Goal: Task Accomplishment & Management: Use online tool/utility

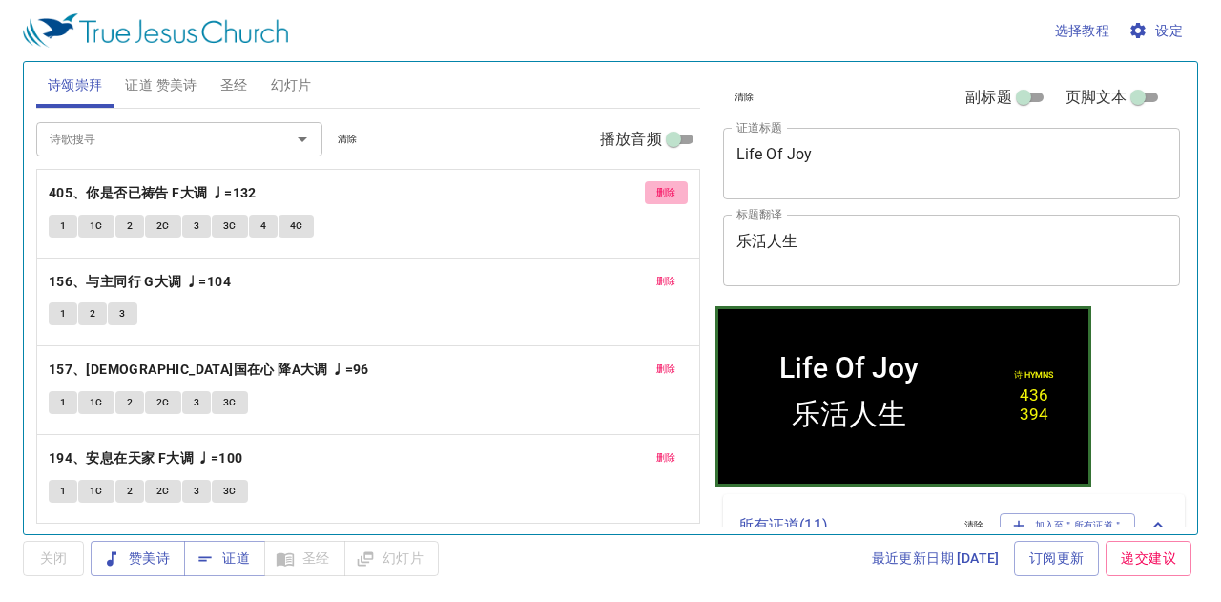
click at [669, 189] on span "删除" at bounding box center [666, 192] width 20 height 17
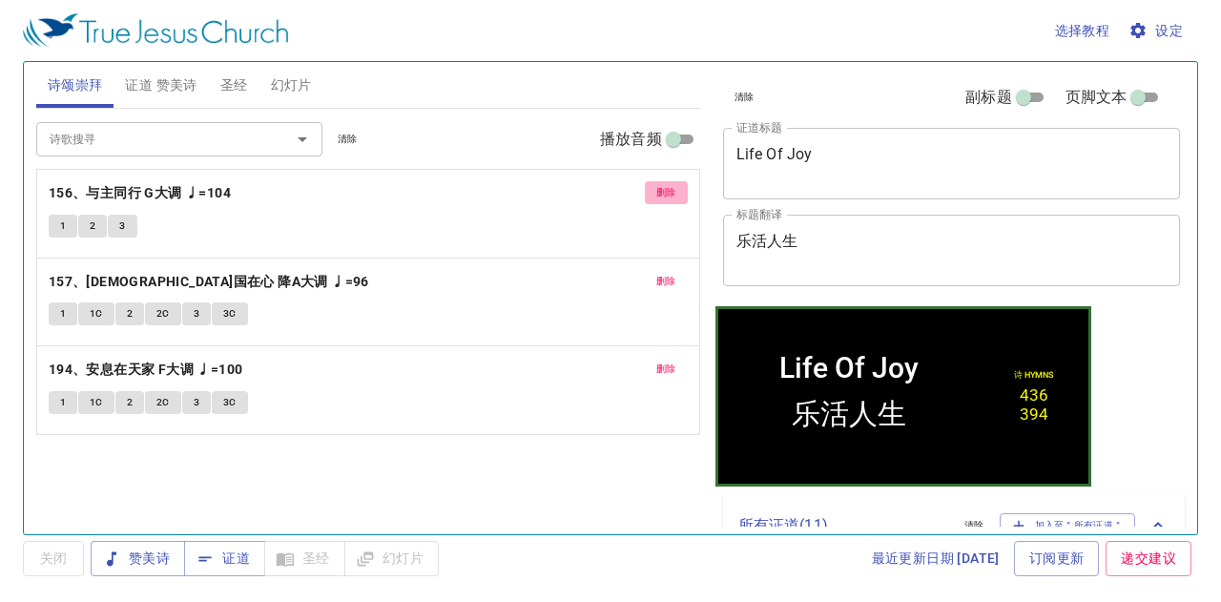
click at [669, 189] on span "删除" at bounding box center [666, 192] width 20 height 17
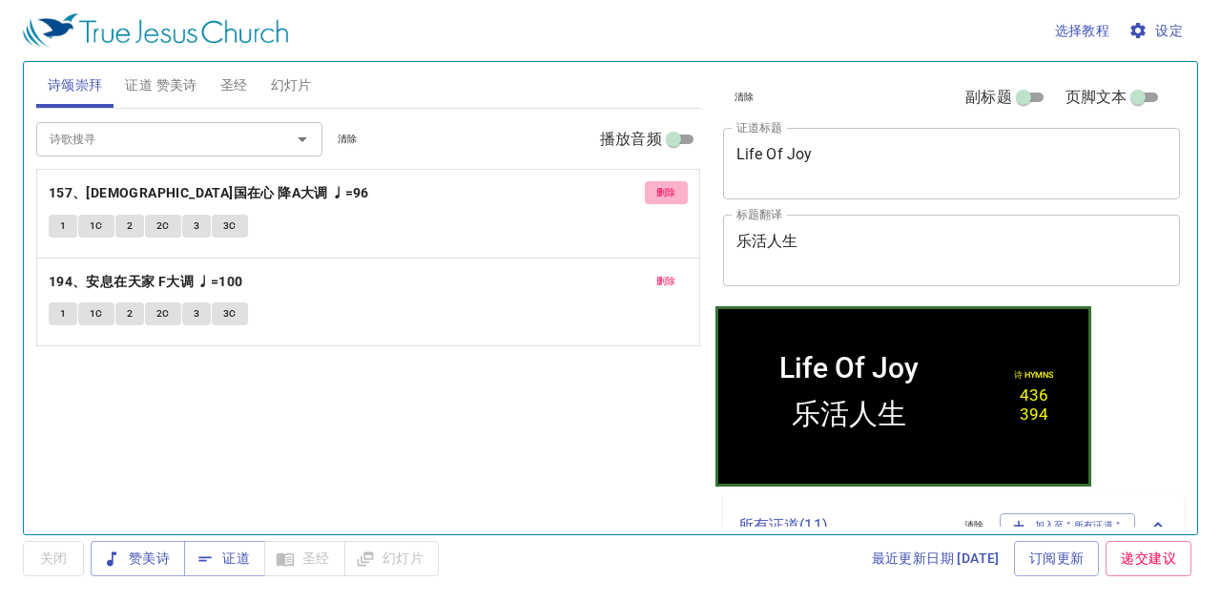
click at [669, 189] on span "删除" at bounding box center [666, 192] width 20 height 17
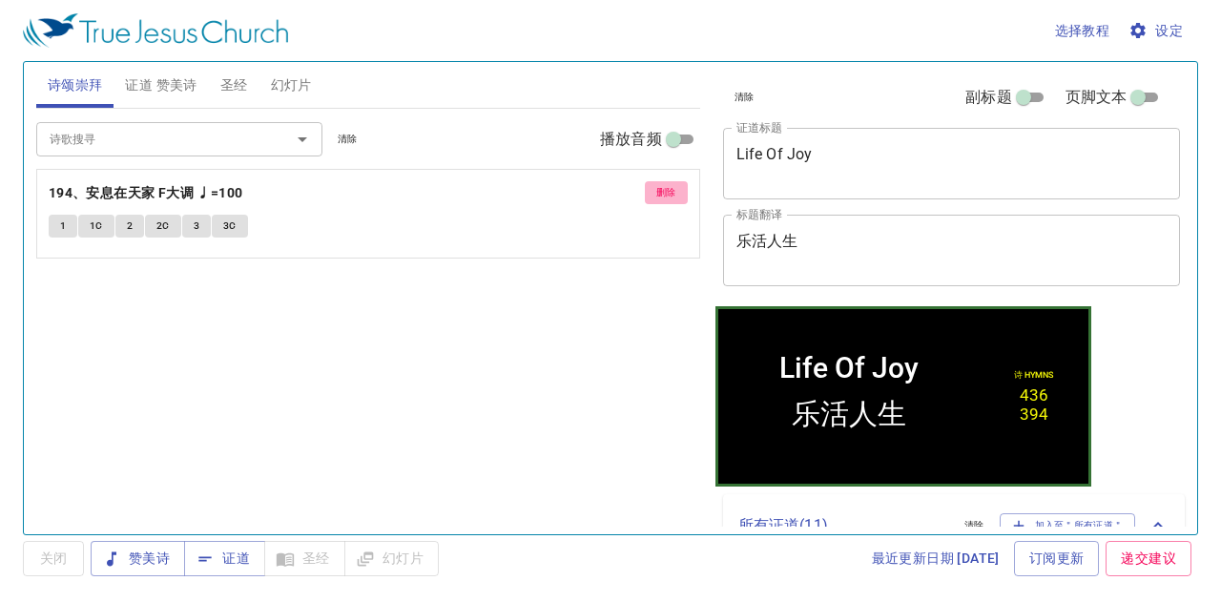
click at [666, 188] on span "删除" at bounding box center [666, 192] width 20 height 17
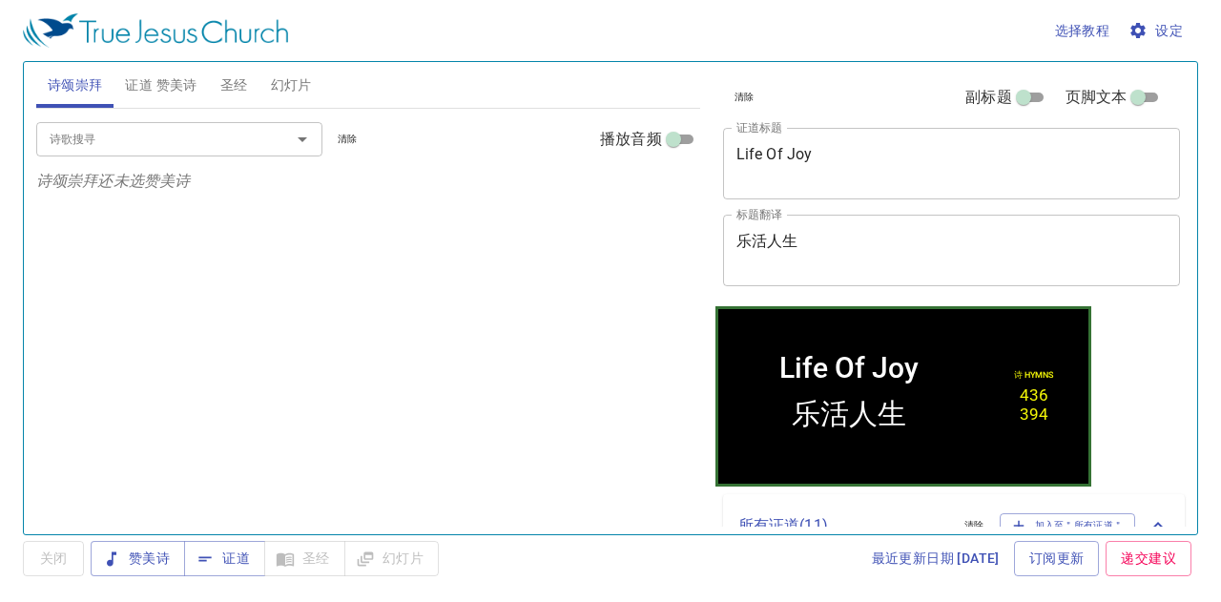
click at [787, 249] on textarea "乐活人生" at bounding box center [952, 250] width 431 height 36
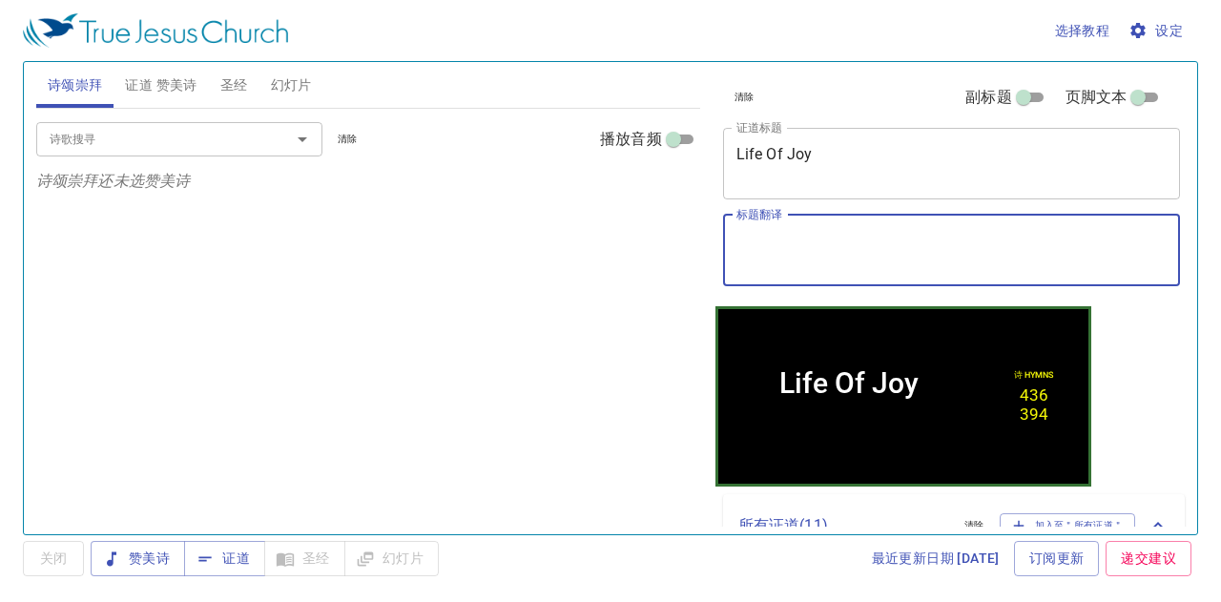
click at [801, 185] on div "Life Of Joy x 证道标题" at bounding box center [952, 164] width 458 height 72
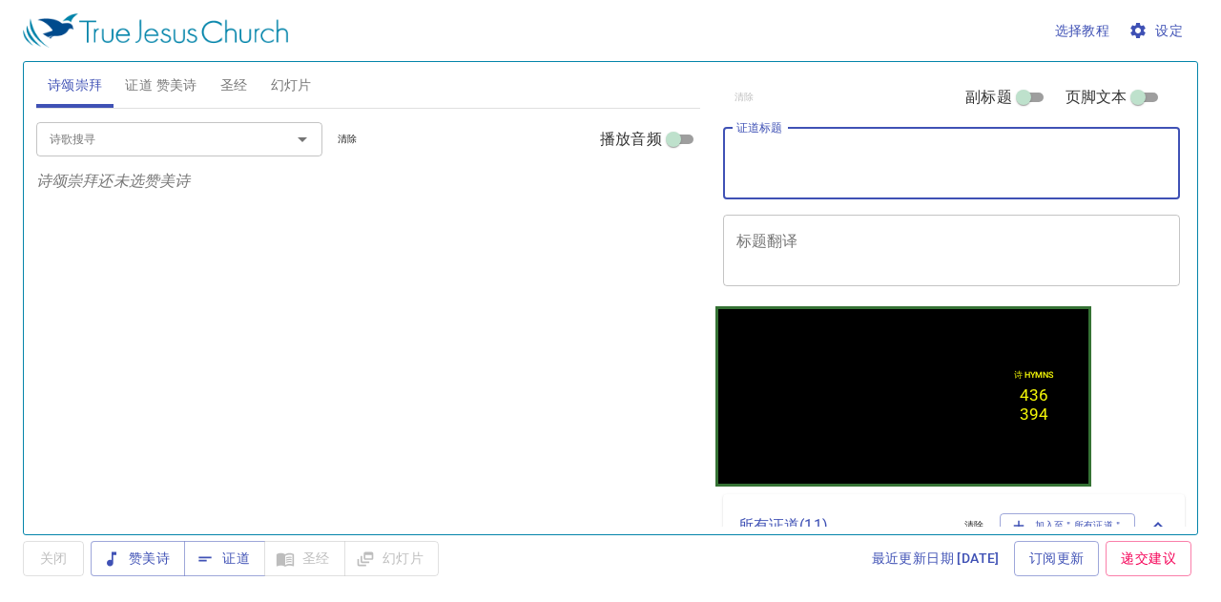
click at [150, 80] on span "证道 赞美诗" at bounding box center [161, 85] width 72 height 24
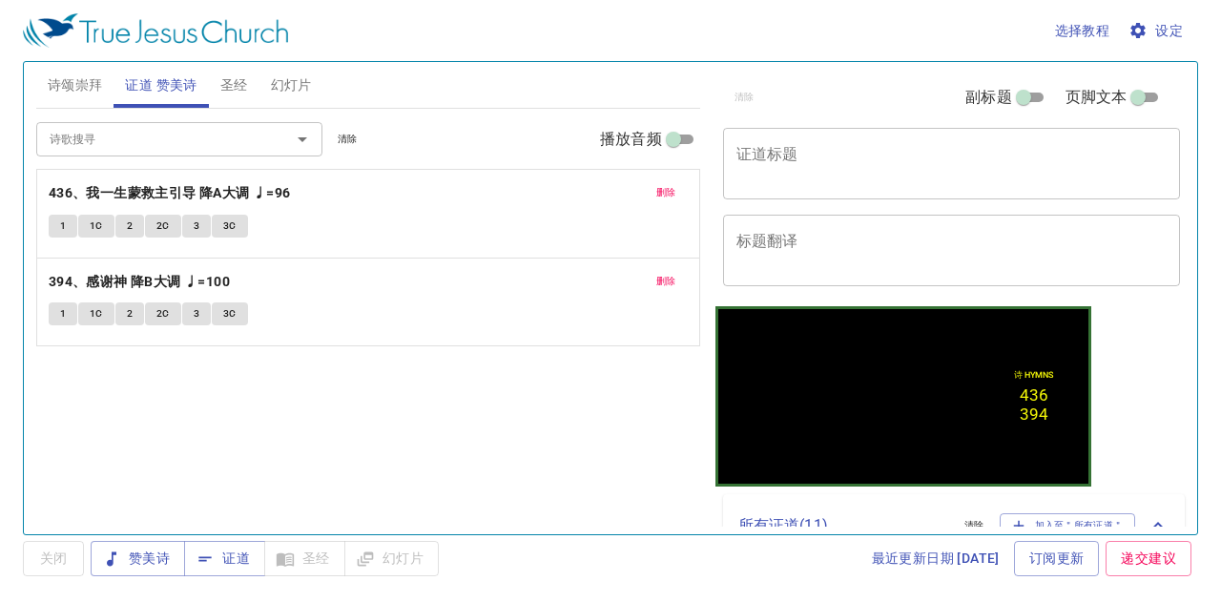
click at [665, 195] on span "删除" at bounding box center [666, 192] width 20 height 17
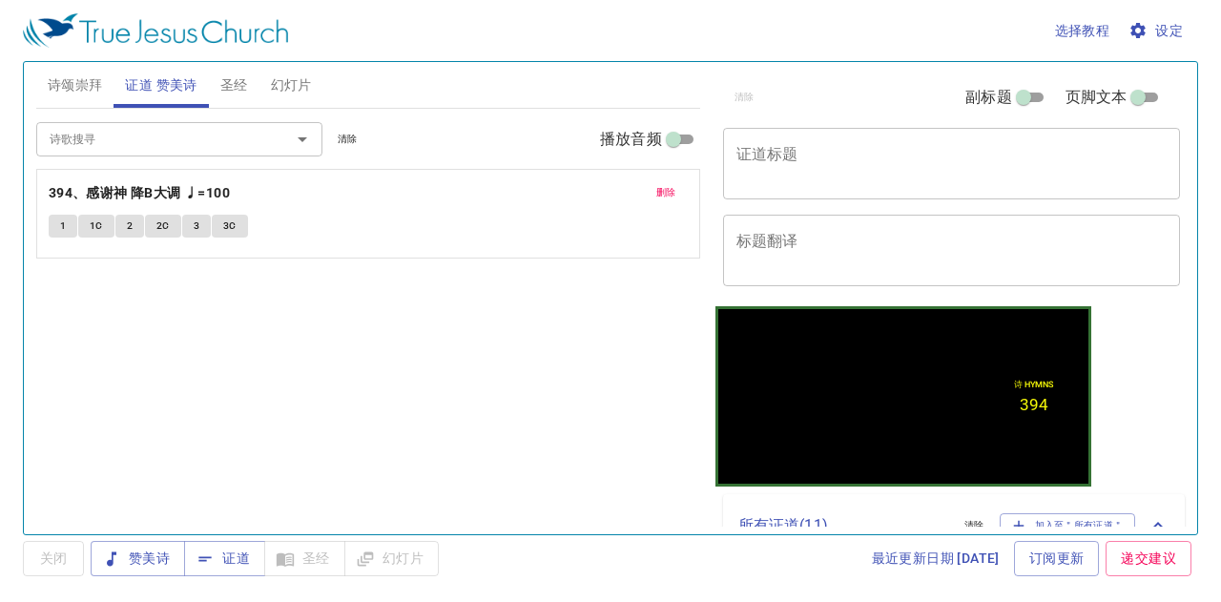
click at [670, 186] on span "删除" at bounding box center [666, 192] width 20 height 17
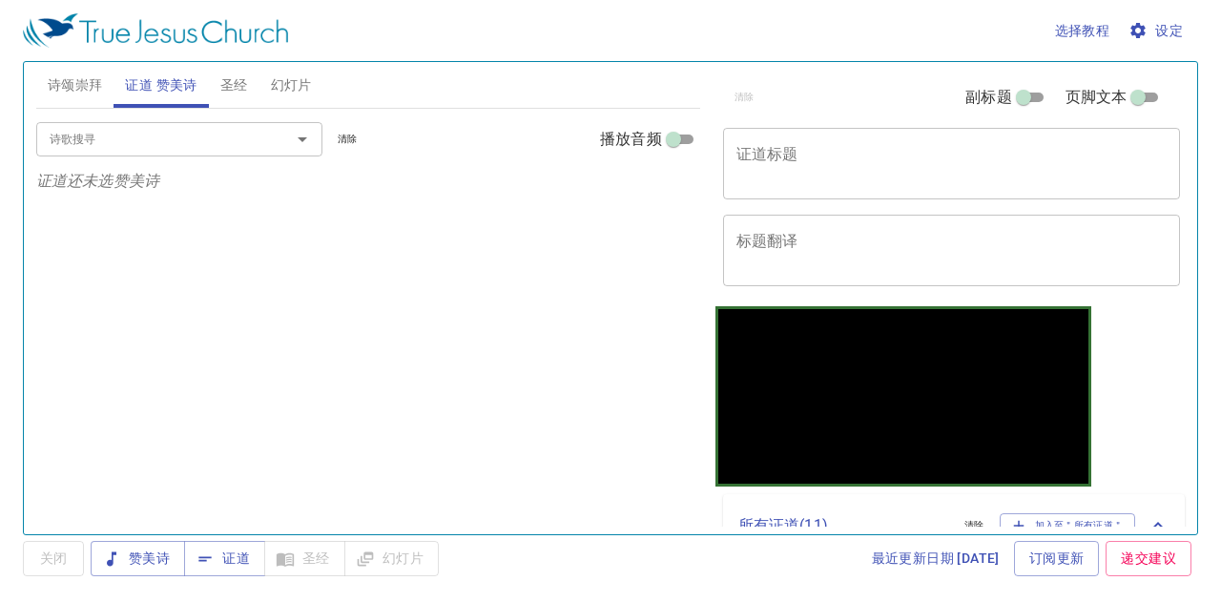
drag, startPoint x: 672, startPoint y: 192, endPoint x: 612, endPoint y: 188, distance: 60.2
click at [670, 193] on div "诗歌搜寻 诗歌搜寻 清除 播放音频 证道还未选赞美诗" at bounding box center [368, 313] width 664 height 409
click at [252, 135] on input "诗歌搜寻" at bounding box center [151, 139] width 218 height 22
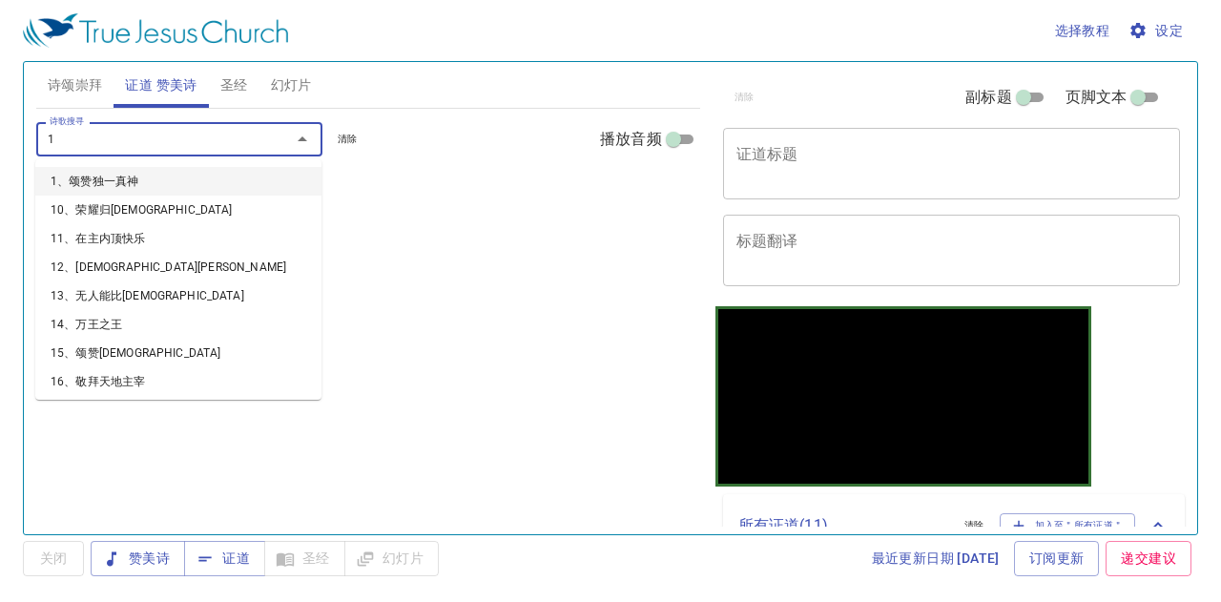
type input "10"
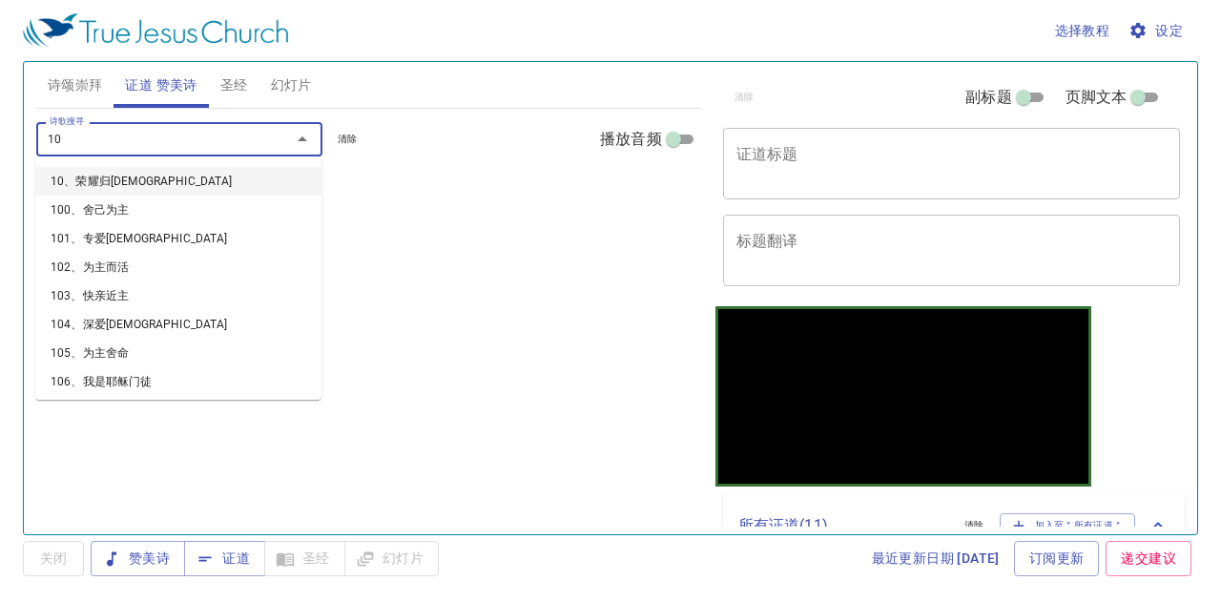
click at [158, 184] on li "10、荣耀归[DEMOGRAPHIC_DATA]" at bounding box center [178, 181] width 286 height 29
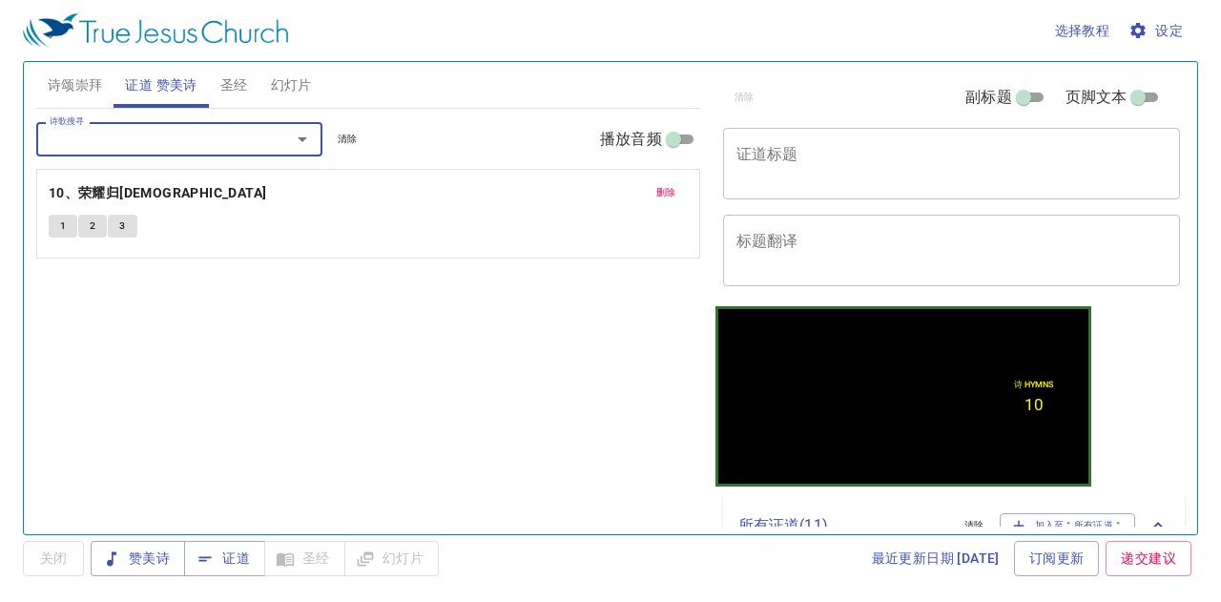
click at [925, 163] on textarea "证道标题" at bounding box center [952, 163] width 431 height 36
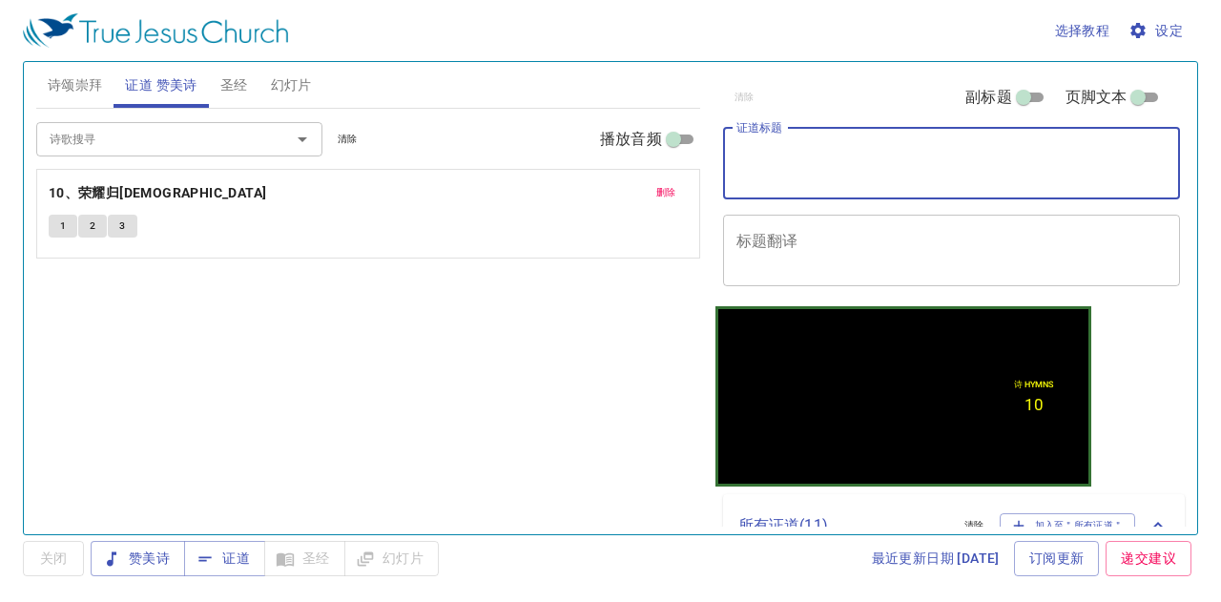
paste textarea "早禱会 Morning prayer"
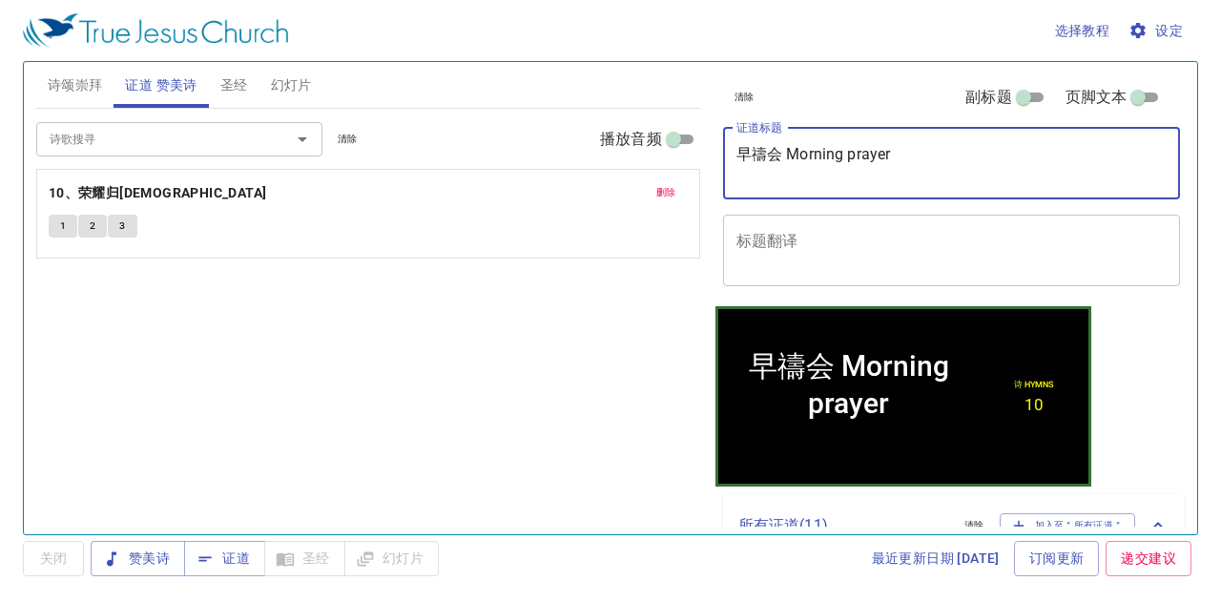
click at [785, 150] on textarea "早禱会 Morning prayer" at bounding box center [952, 163] width 431 height 36
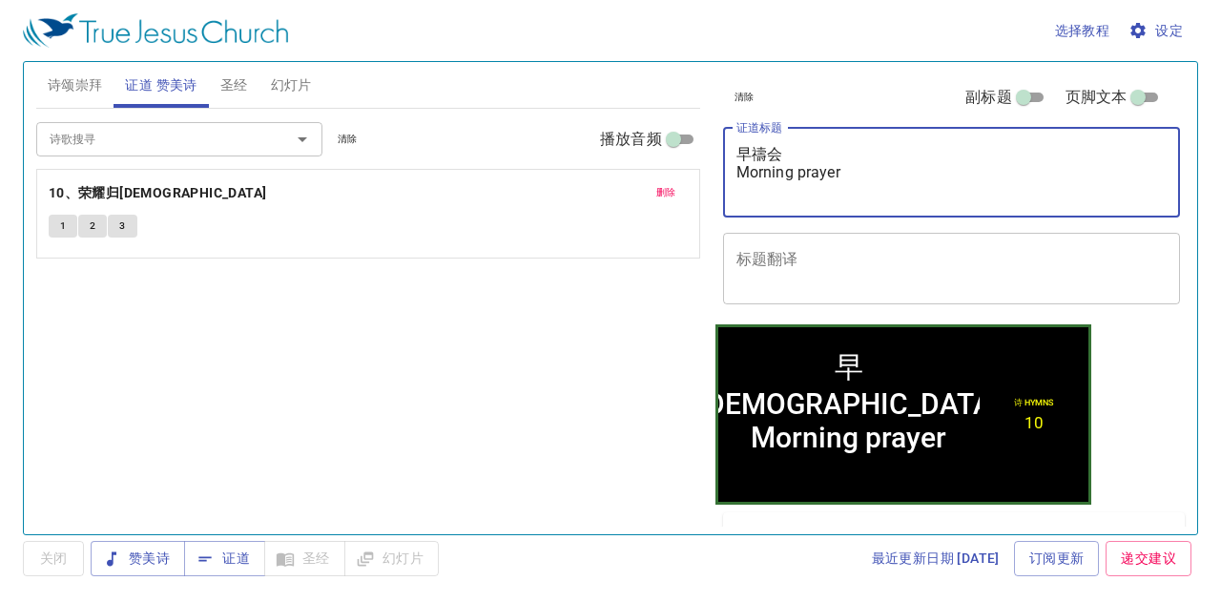
click at [858, 188] on textarea "早禱会 Morning prayer" at bounding box center [952, 172] width 431 height 54
click at [864, 169] on textarea "早禱会 Morning prayer" at bounding box center [952, 172] width 431 height 54
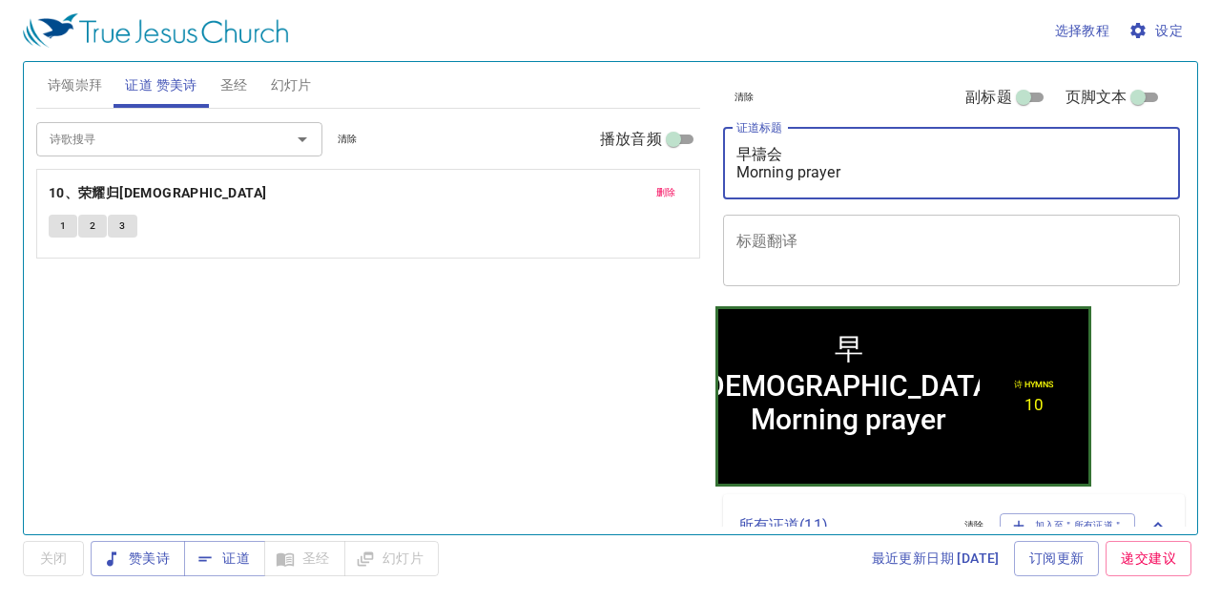
type textarea "早禱会 Morning prayer"
click at [828, 242] on textarea "标题翻译" at bounding box center [952, 250] width 431 height 36
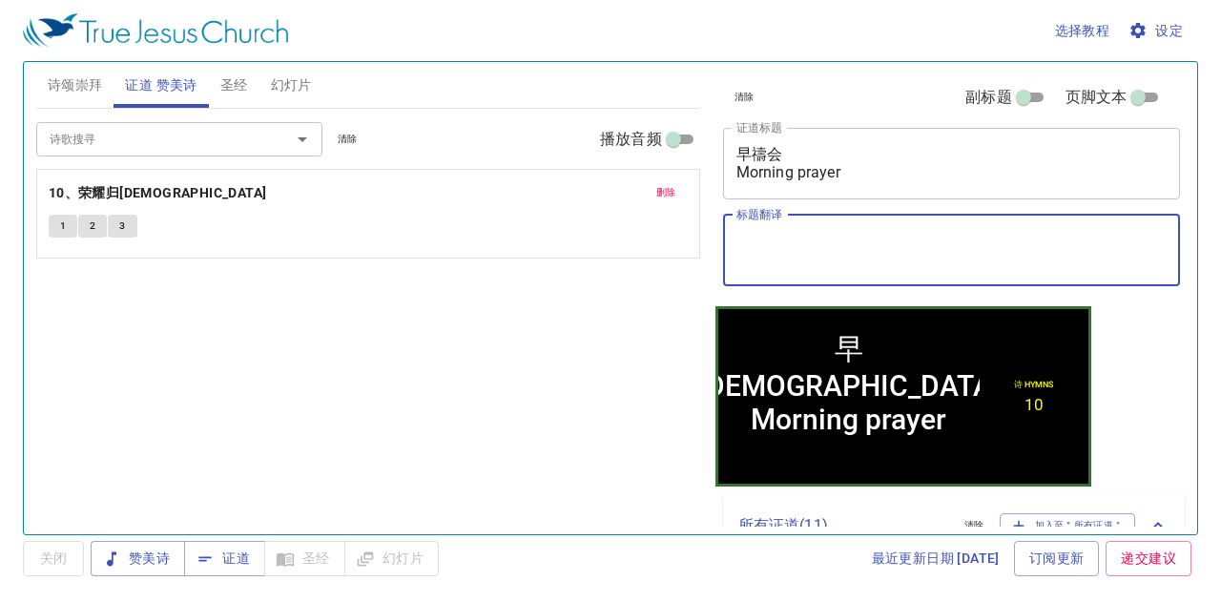
paste textarea "诗篇 [DEMOGRAPHIC_DATA]"
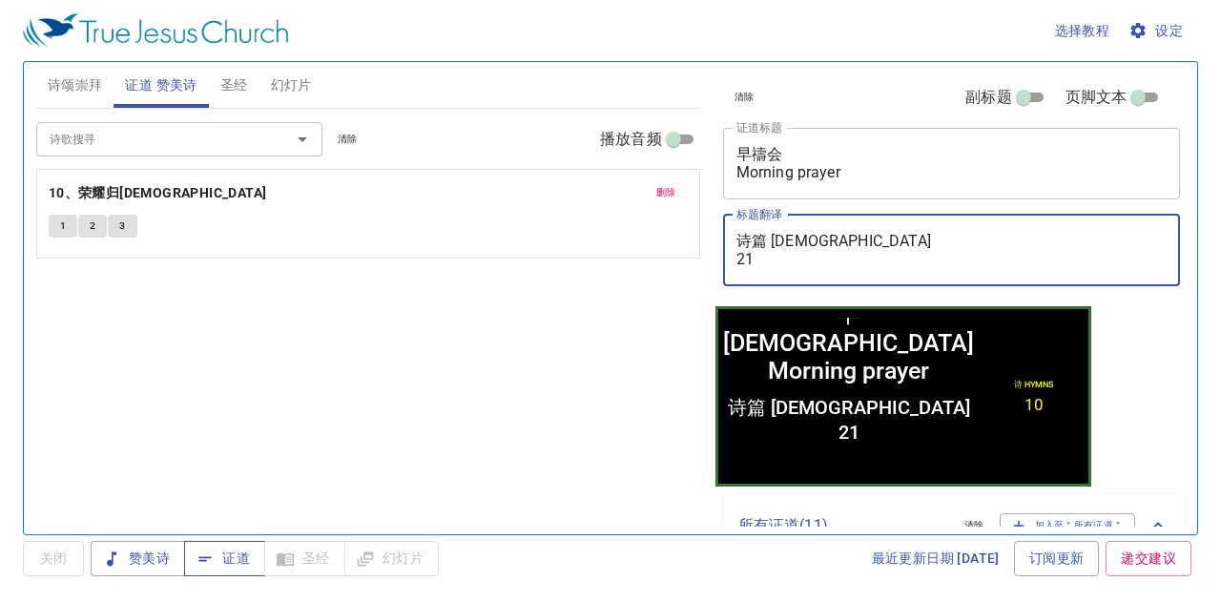
type textarea "诗篇 [DEMOGRAPHIC_DATA] 21"
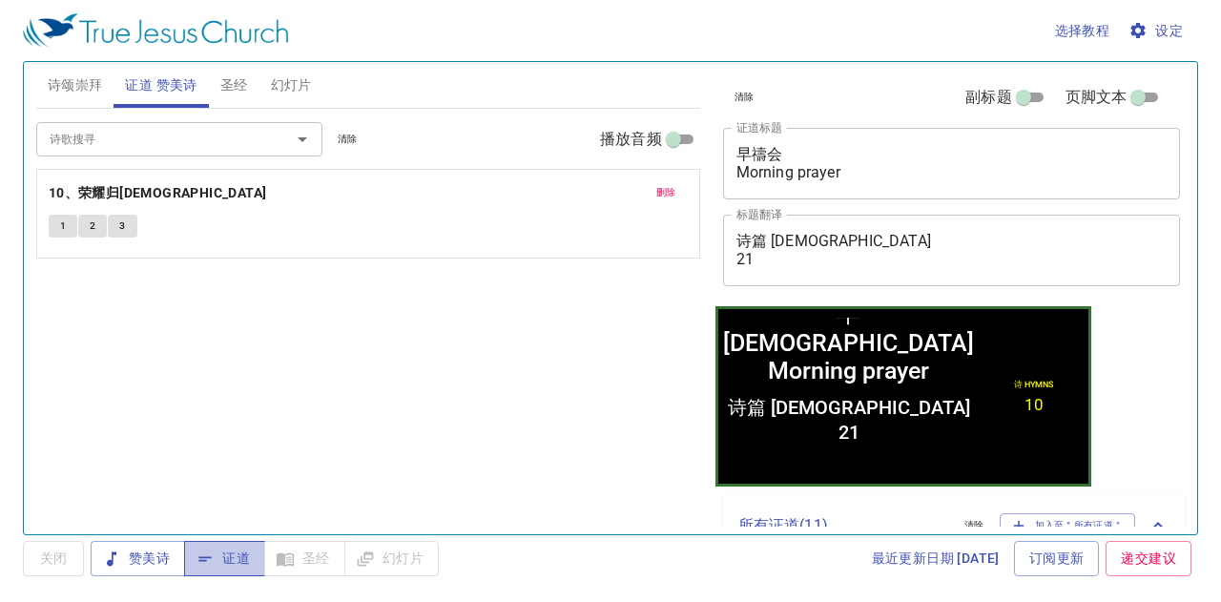
click at [250, 544] on button "证道" at bounding box center [224, 558] width 81 height 35
click at [42, 561] on span "关闭" at bounding box center [53, 559] width 31 height 24
click at [0, 0] on span "证道" at bounding box center [0, 0] width 0 height 0
click at [0, 0] on icon "button" at bounding box center [0, 0] width 0 height 0
click at [0, 0] on button "关闭" at bounding box center [0, 0] width 0 height 0
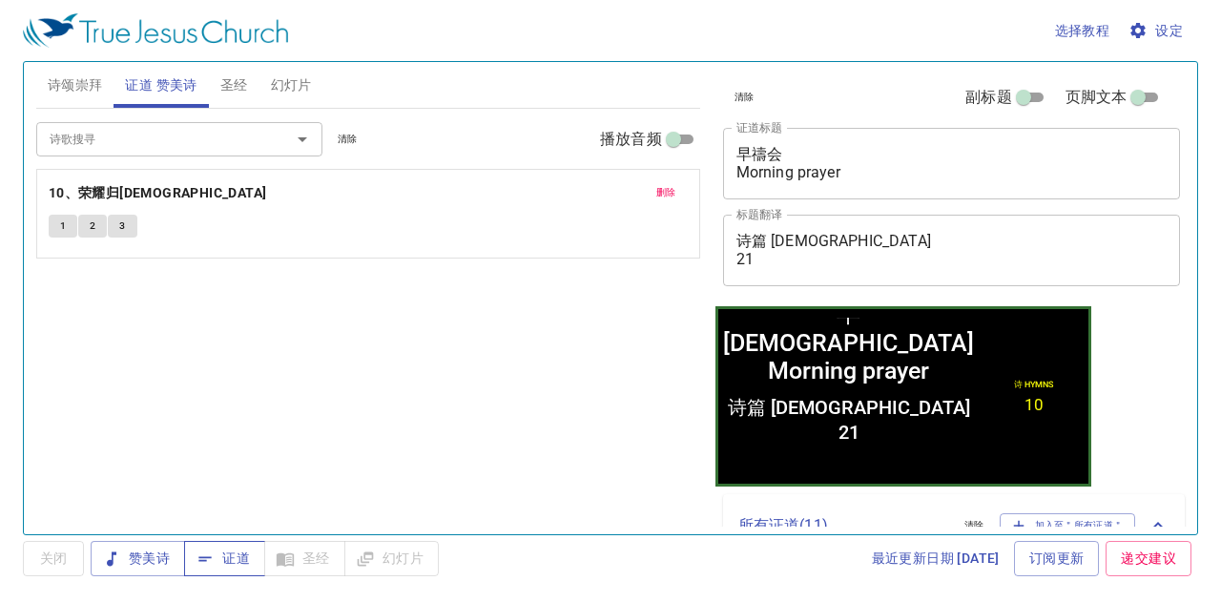
click at [257, 566] on button "证道" at bounding box center [224, 558] width 81 height 35
click at [233, 87] on span "圣经" at bounding box center [234, 85] width 28 height 24
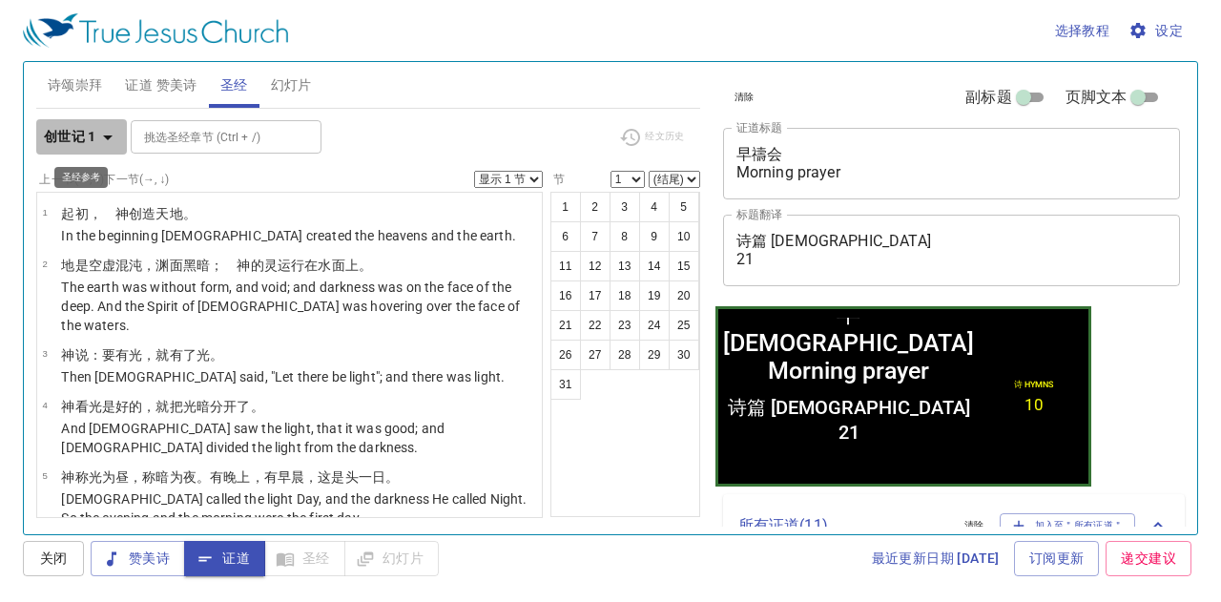
click at [52, 138] on b "创世记 1" at bounding box center [70, 137] width 52 height 24
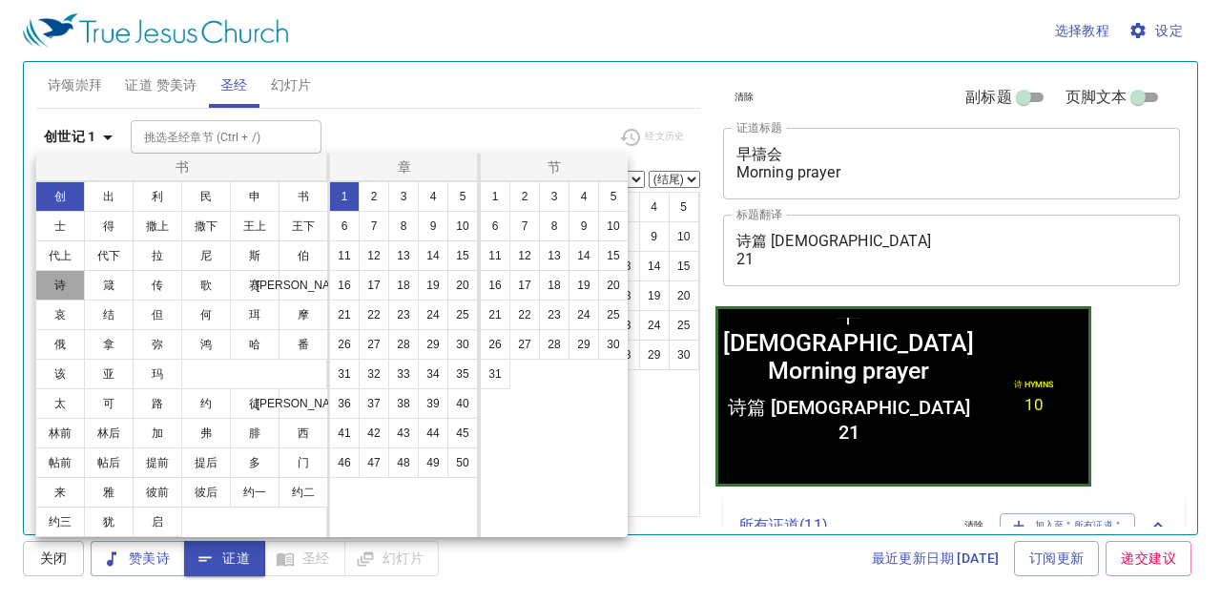
click at [71, 293] on button "诗" at bounding box center [60, 285] width 50 height 31
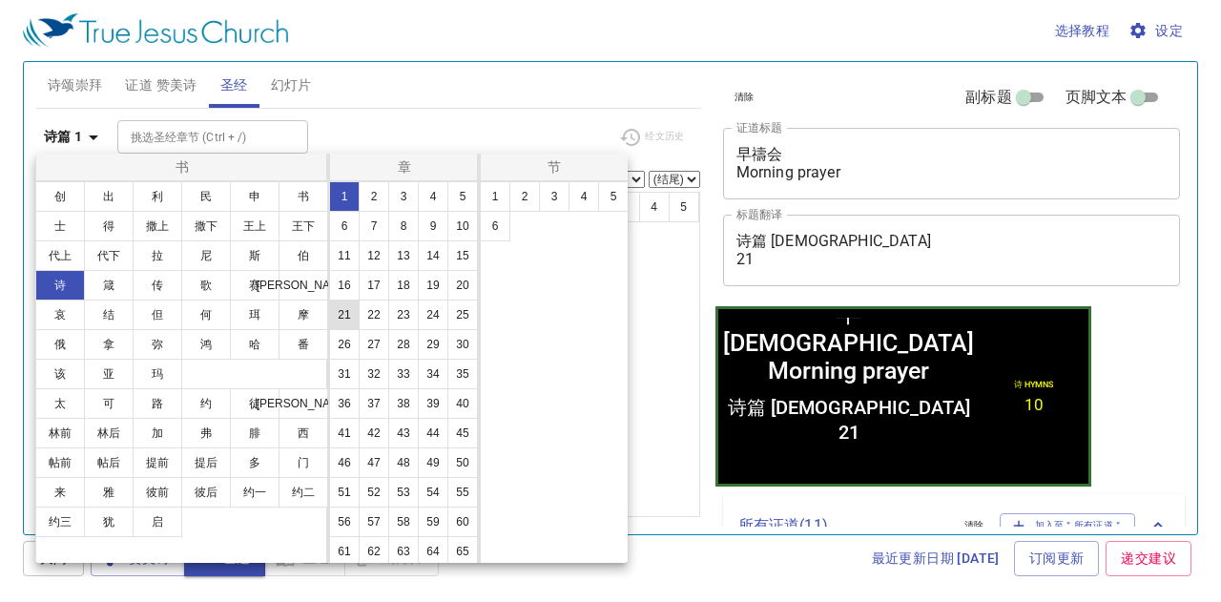
click at [0, 0] on button "21" at bounding box center [0, 0] width 0 height 0
click at [0, 0] on button "1" at bounding box center [0, 0] width 0 height 0
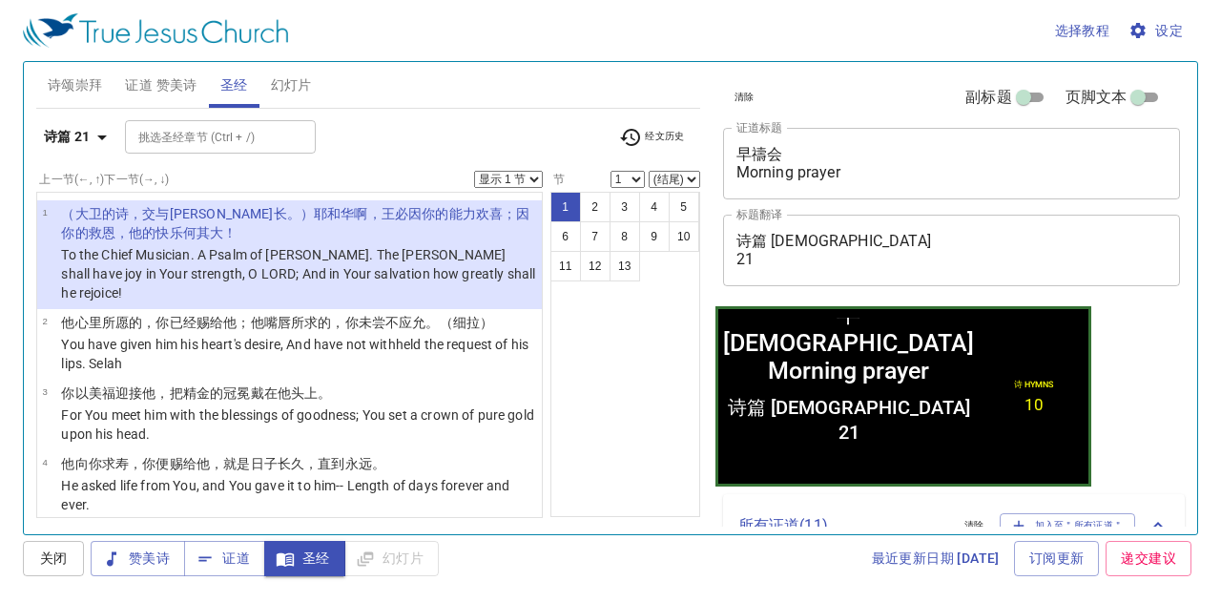
click at [1166, 35] on span "设定" at bounding box center [1158, 31] width 51 height 24
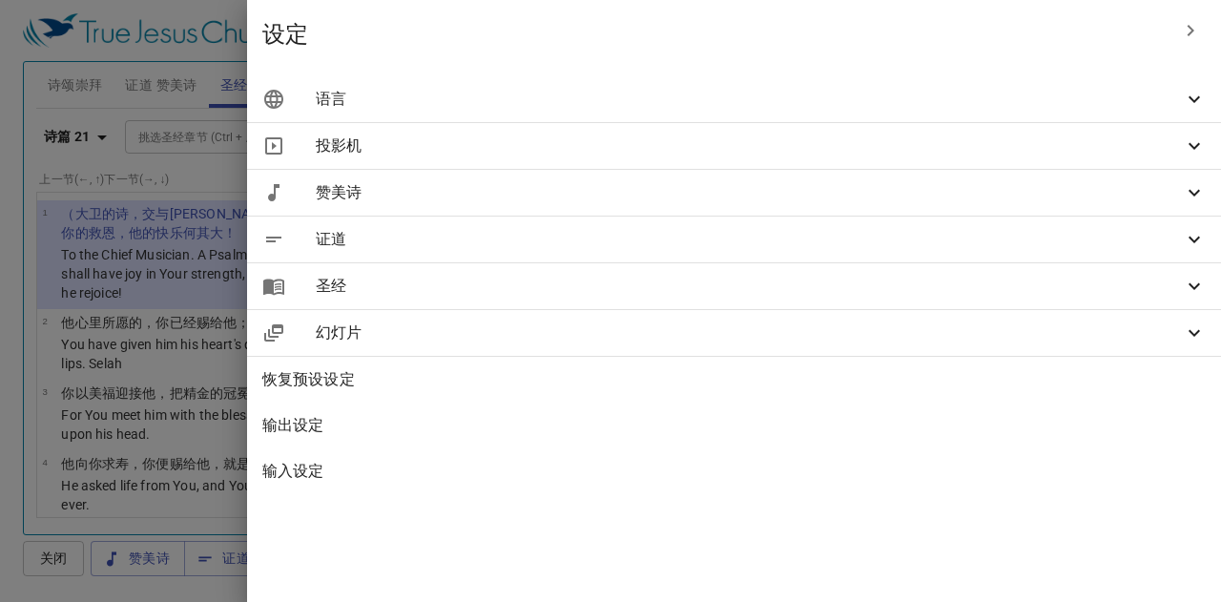
click at [0, 0] on span "语言" at bounding box center [0, 0] width 0 height 0
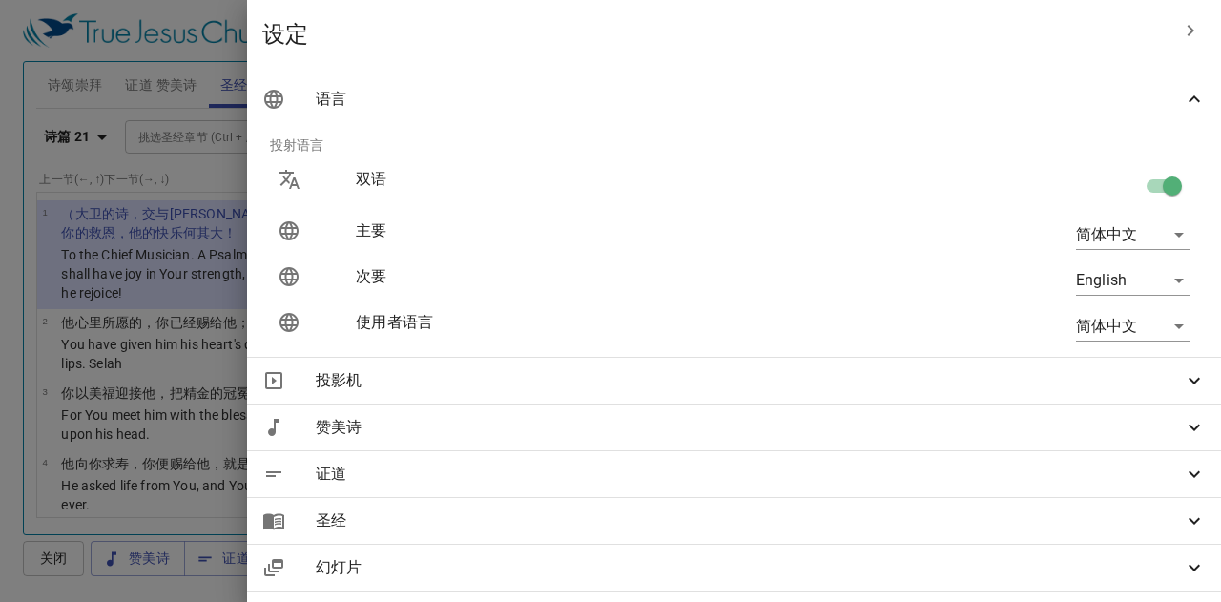
click at [0, 0] on input "checkbox" at bounding box center [0, 0] width 0 height 0
checkbox input "false"
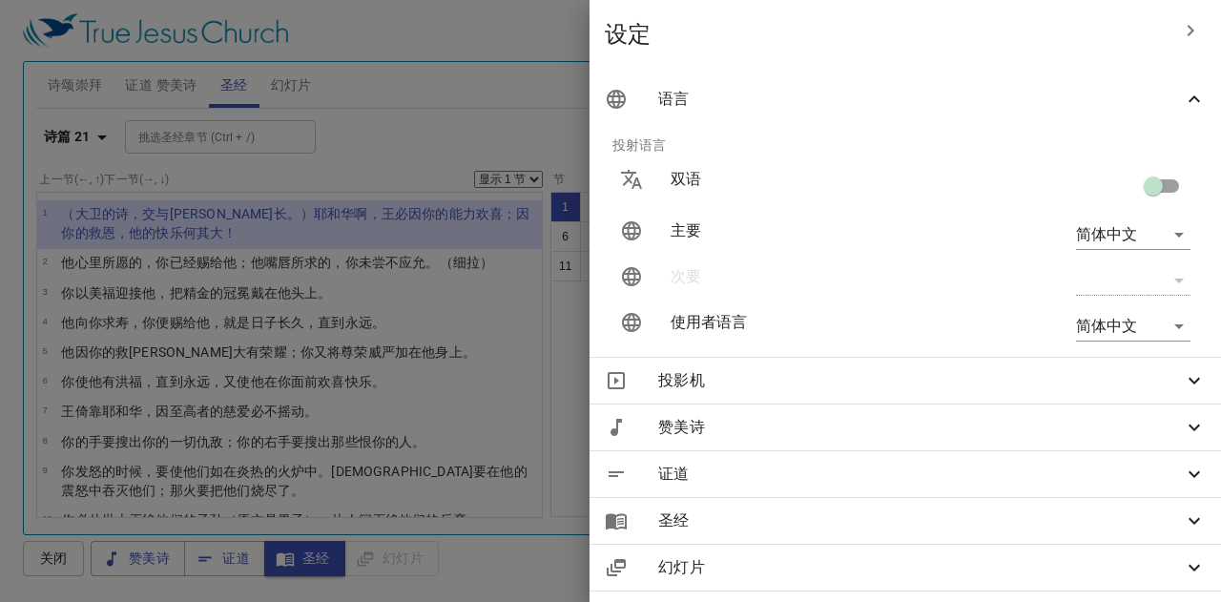
click at [0, 0] on div at bounding box center [0, 0] width 0 height 0
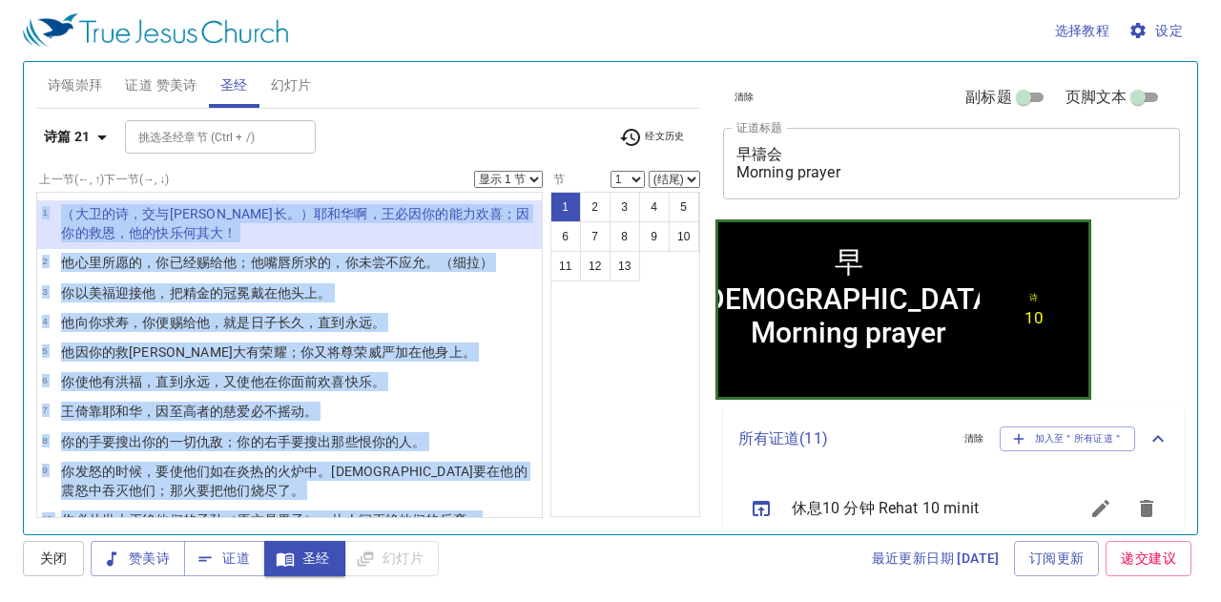
scroll to position [114, 0]
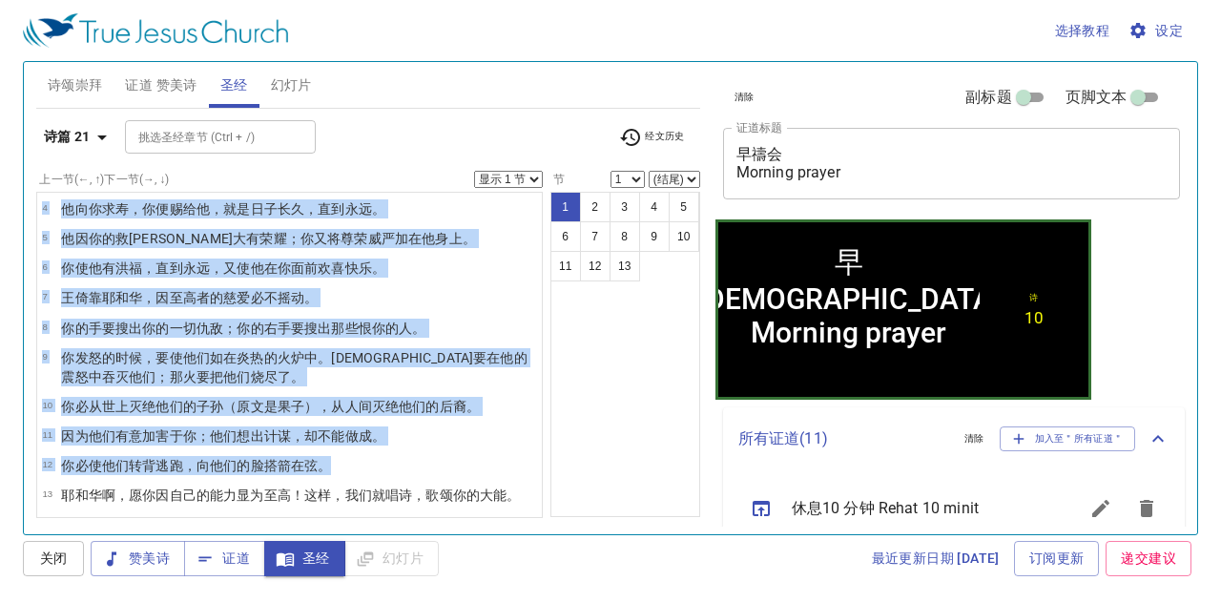
drag, startPoint x: 39, startPoint y: 207, endPoint x: 529, endPoint y: 501, distance: 570.9
click at [529, 501] on ul "1 （大卫 的诗 ，交与伶长 。）耶和华 啊，王 必因你的能力 欢喜 ；因你的救恩 ，他的快乐 何其大 ！ 2 他心 里所愿的 ，你已经赐给 他；他嘴唇 所求…" at bounding box center [289, 355] width 507 height 326
copy ul "1 （大卫 的诗 ，交与伶长 。）耶和华 啊，王 必因你的能力 欢喜 ；因你的救恩 ，他的快乐 何其大 ！ 2 他心 里所愿的 ，你已经赐给 他；他嘴唇 所求…"
click at [1166, 23] on span "设定" at bounding box center [1158, 31] width 51 height 24
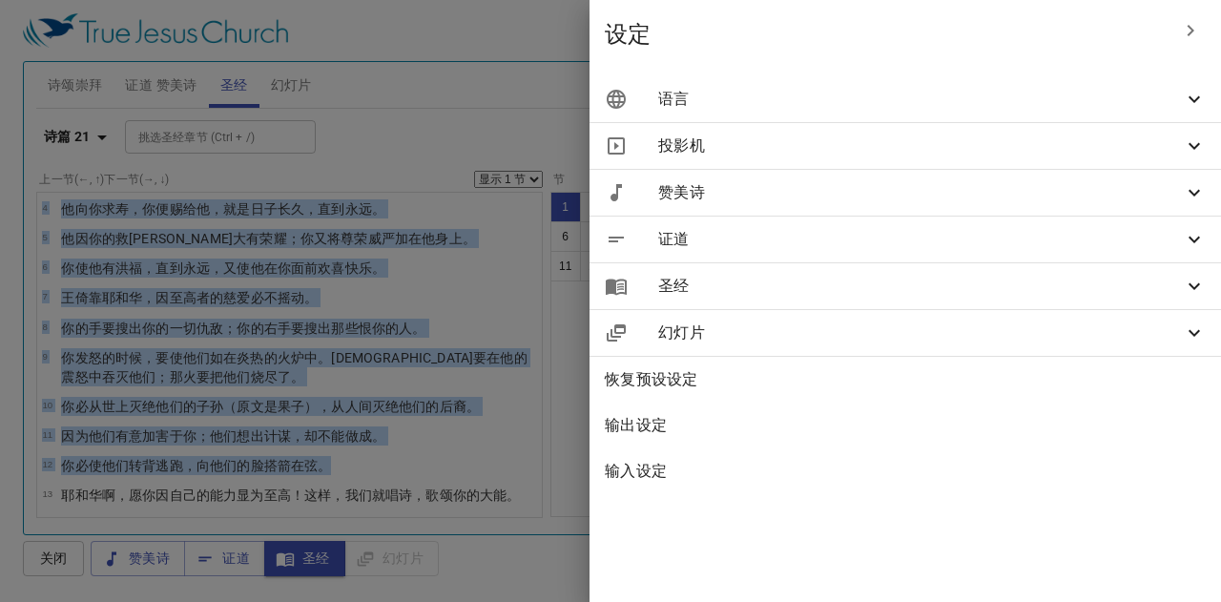
click at [910, 97] on span "语言" at bounding box center [920, 99] width 525 height 23
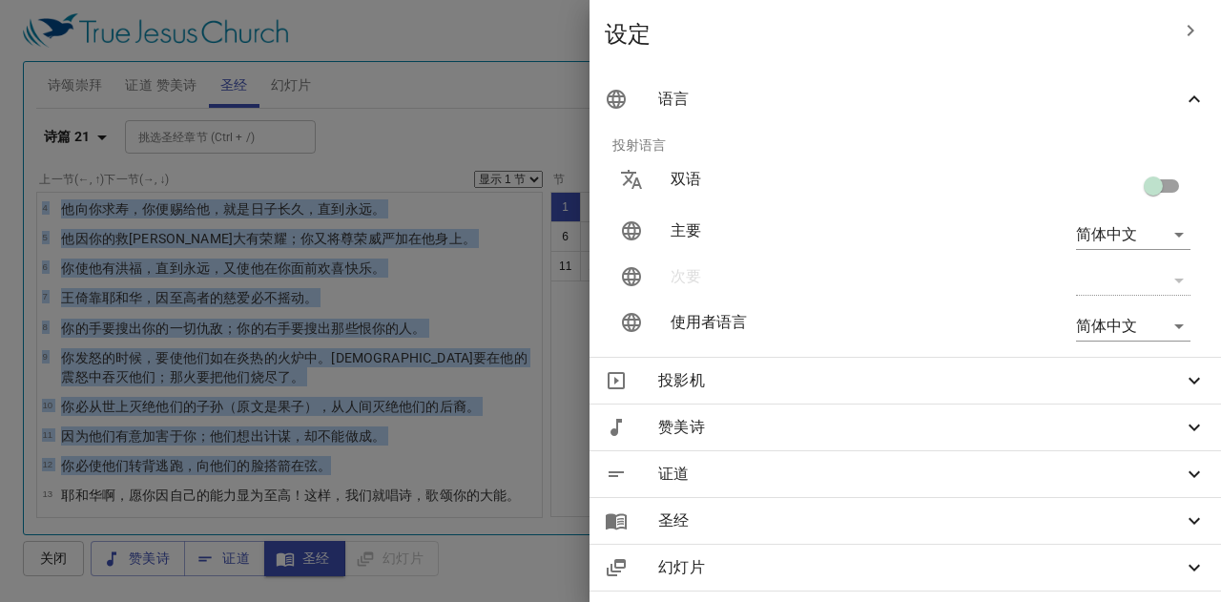
click at [1158, 197] on input "checkbox" at bounding box center [1153, 190] width 109 height 36
checkbox input "true"
type input "en"
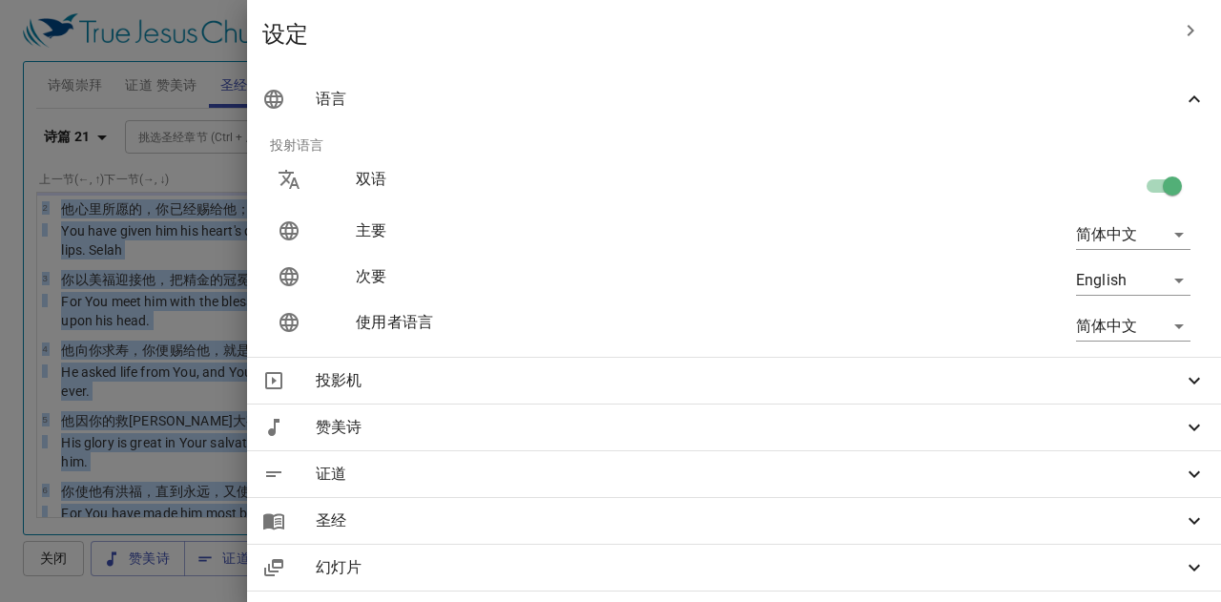
scroll to position [0, 0]
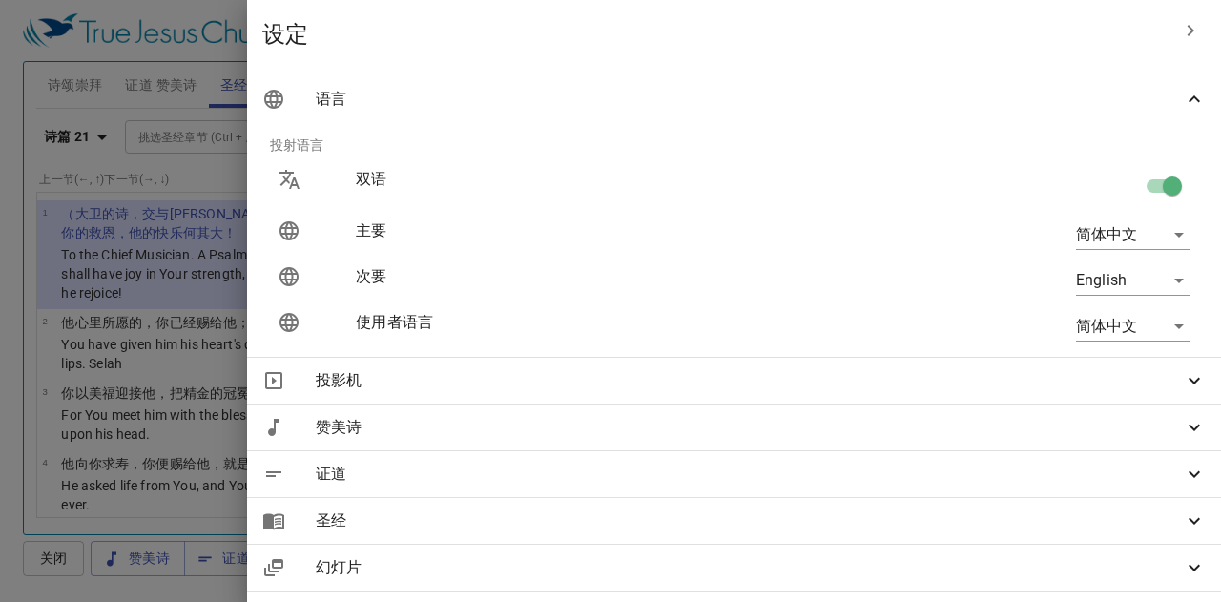
click at [0, 0] on div "次要" at bounding box center [0, 0] width 0 height 0
click at [0, 0] on div at bounding box center [0, 0] width 0 height 0
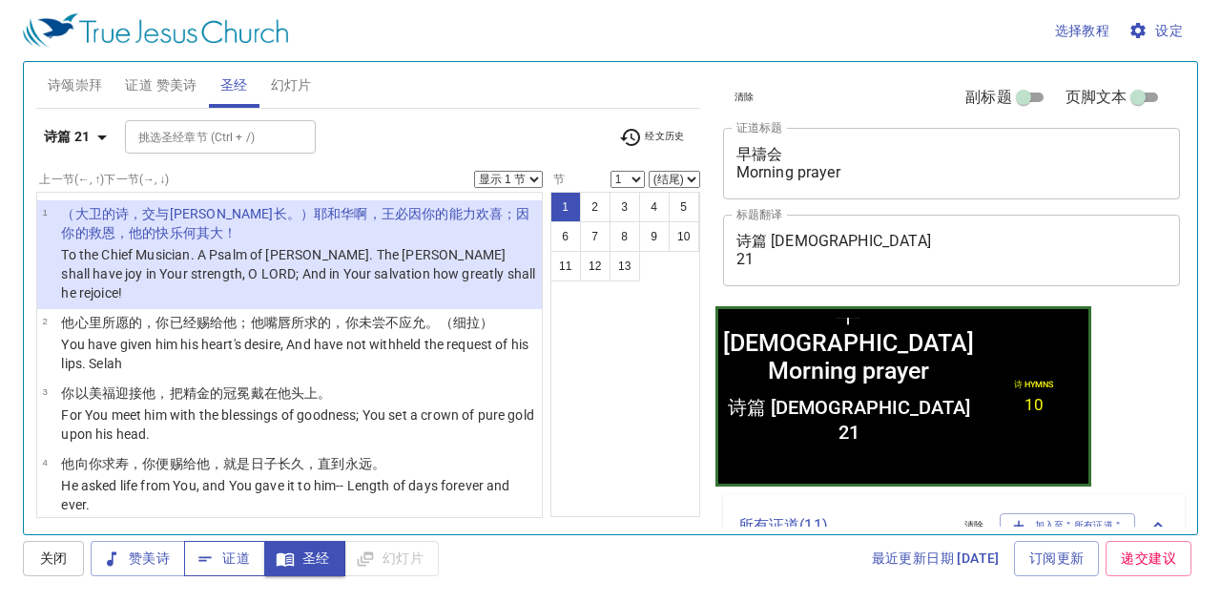
click at [0, 0] on span "证道" at bounding box center [0, 0] width 0 height 0
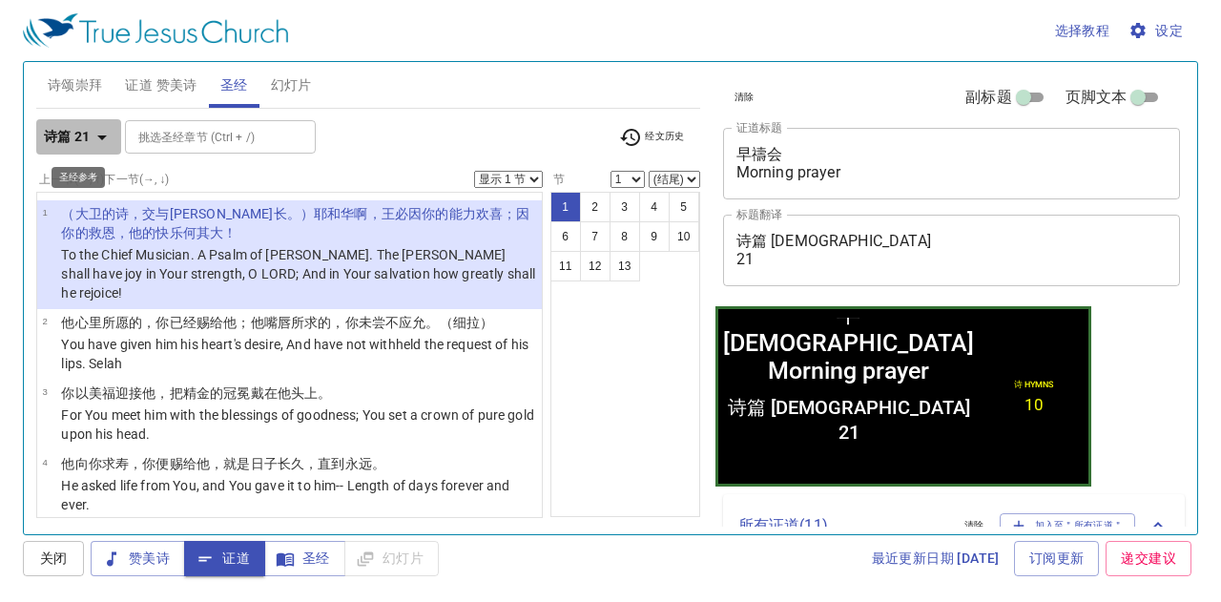
click at [81, 147] on b "诗篇 21" at bounding box center [67, 137] width 47 height 24
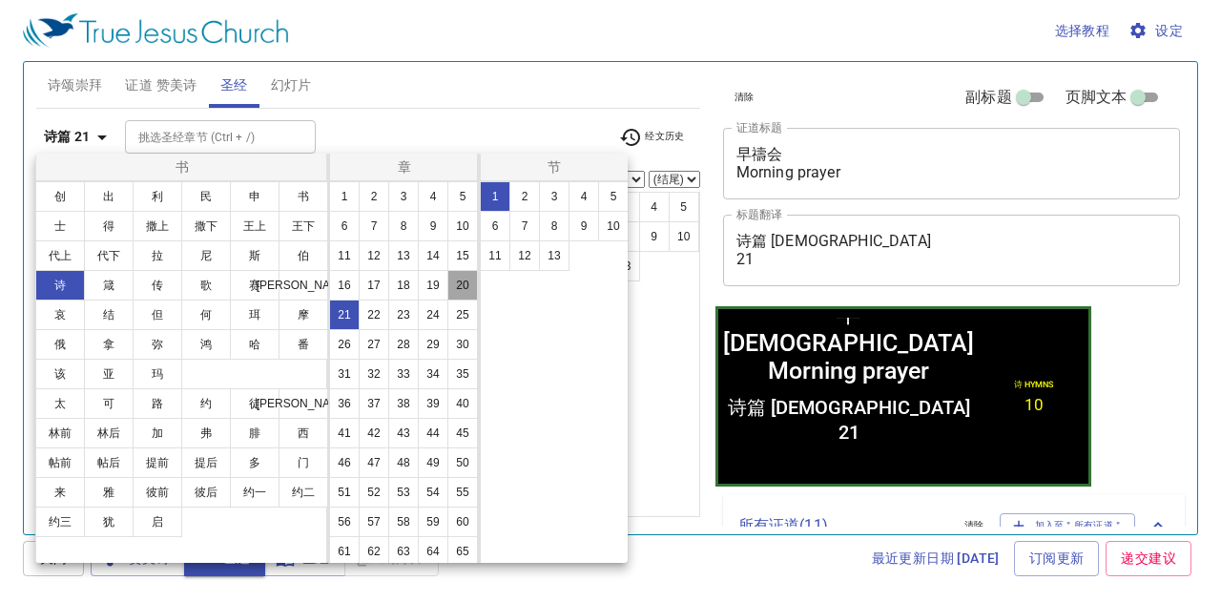
click at [447, 301] on button "20" at bounding box center [462, 285] width 31 height 31
click at [551, 82] on div at bounding box center [610, 301] width 1221 height 602
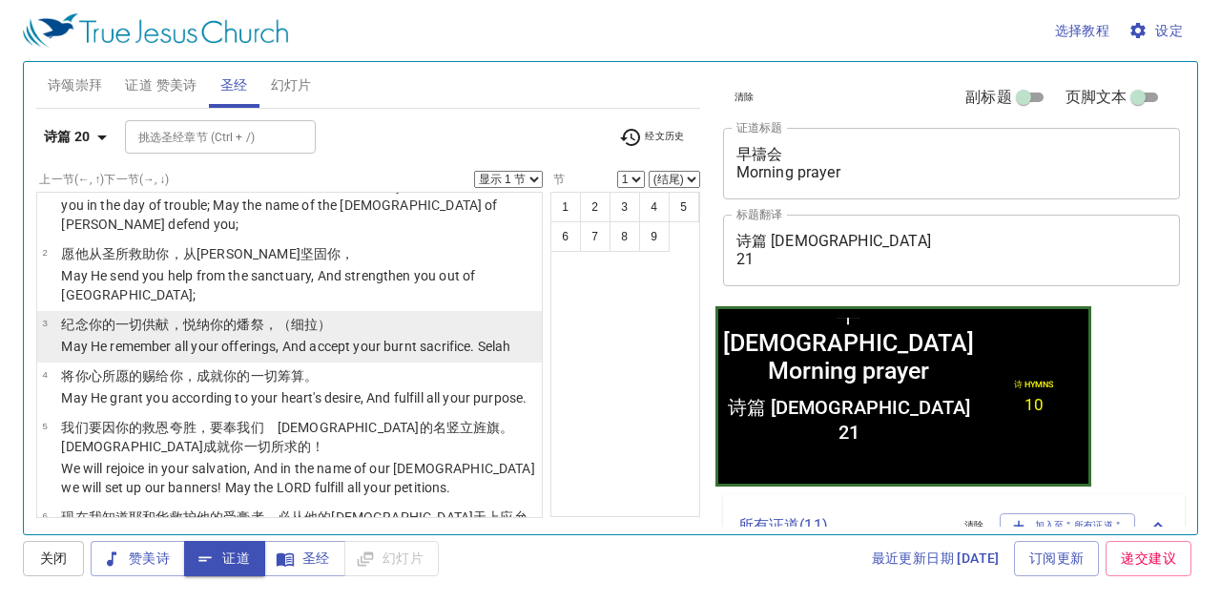
scroll to position [95, 0]
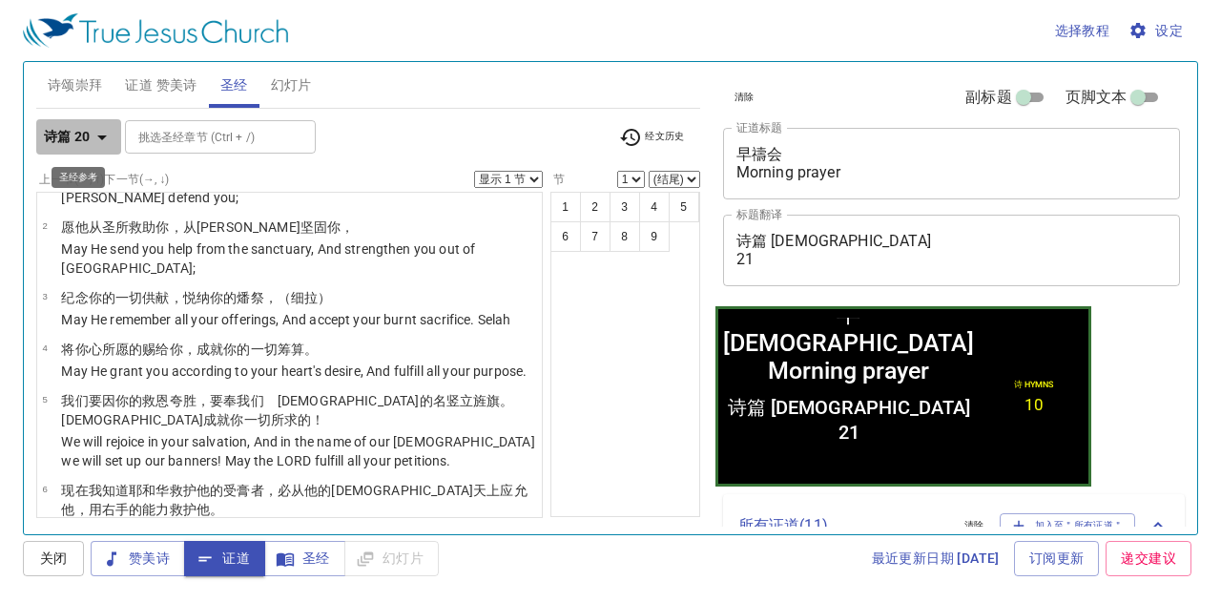
click at [101, 144] on icon "button" at bounding box center [102, 137] width 23 height 23
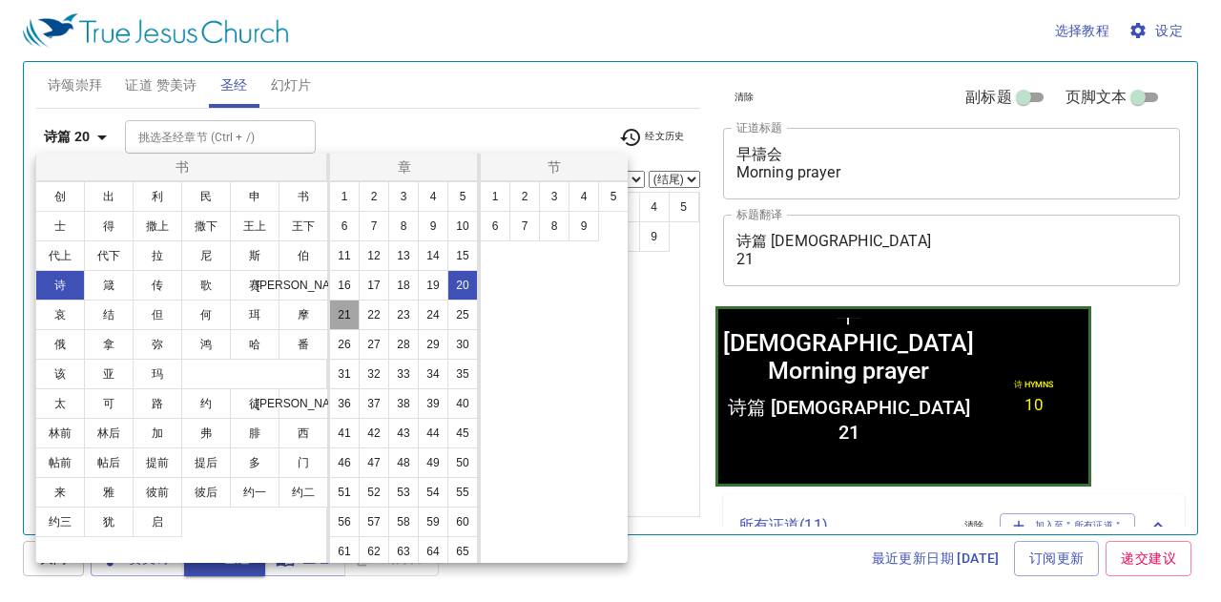
click at [345, 330] on button "21" at bounding box center [344, 315] width 31 height 31
click at [479, 85] on div at bounding box center [610, 301] width 1221 height 602
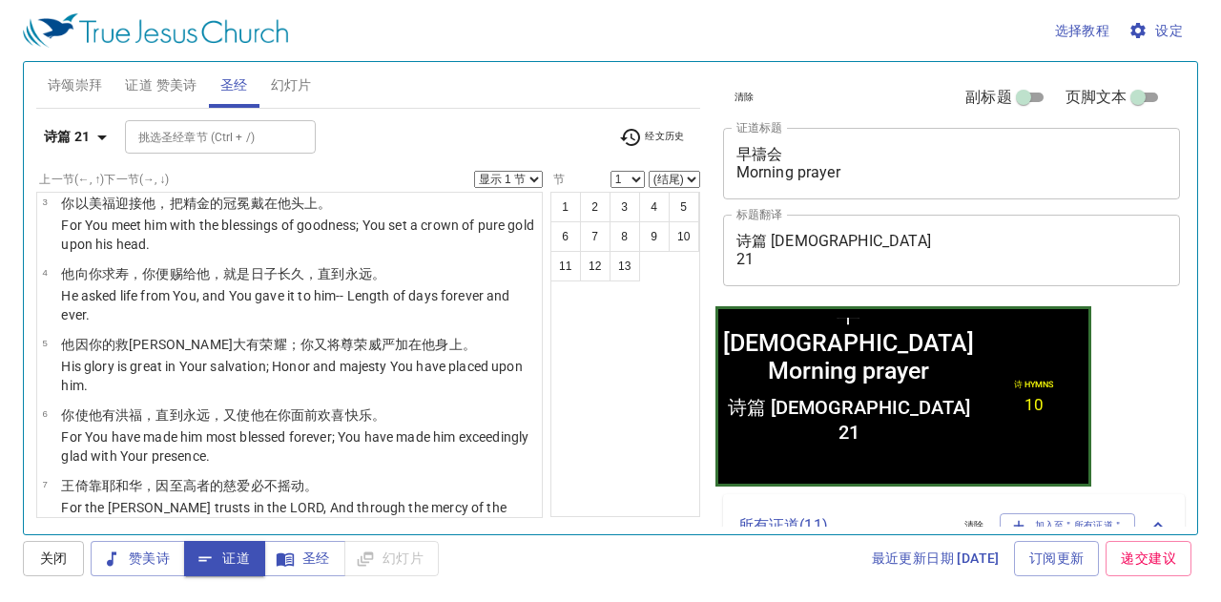
scroll to position [191, 0]
click at [145, 86] on span "证道 赞美诗" at bounding box center [161, 85] width 72 height 24
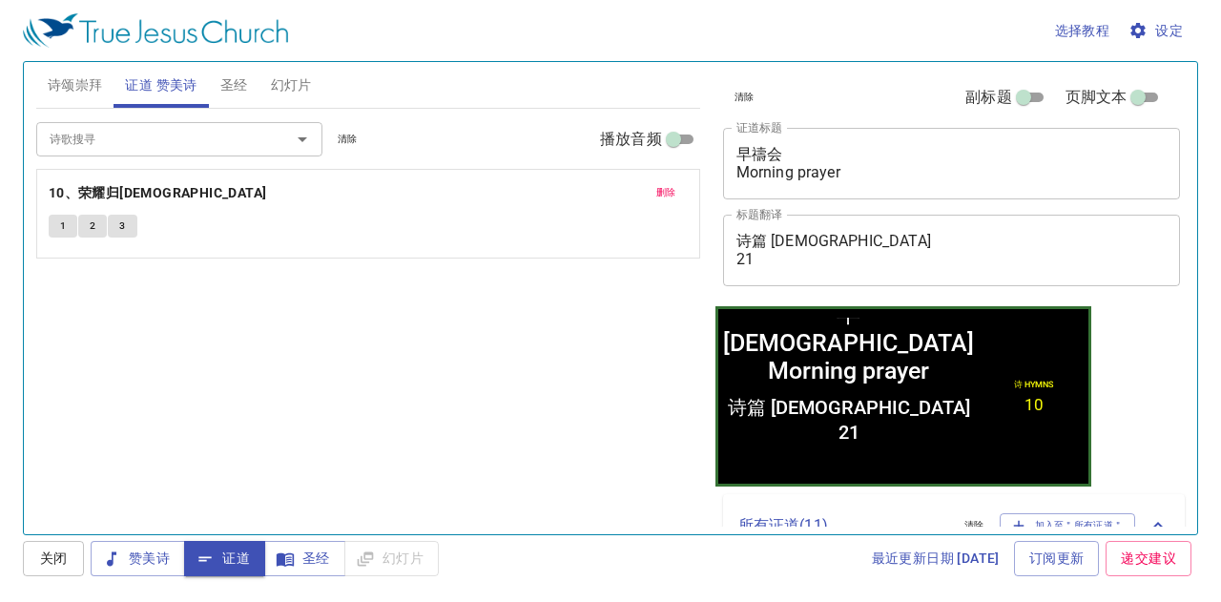
click at [690, 138] on input "播放音频" at bounding box center [673, 143] width 69 height 23
checkbox input "true"
select select "1"
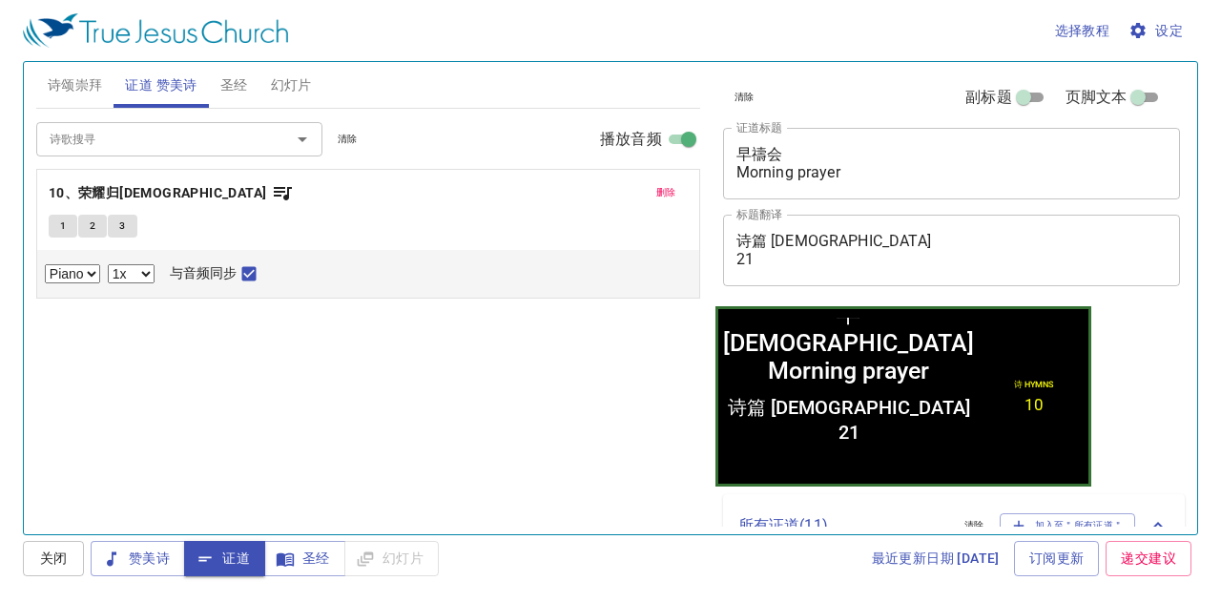
click at [452, 398] on div "诗歌搜寻 诗歌搜寻 清除 播放音频 删除 10、荣耀归耶稣 1 2 3 Piano 0.6x 0.7x 0.8x 0.9x 1x 1.1x 1.2x 1.3x…" at bounding box center [368, 313] width 664 height 409
click at [232, 76] on span "圣经" at bounding box center [234, 85] width 28 height 24
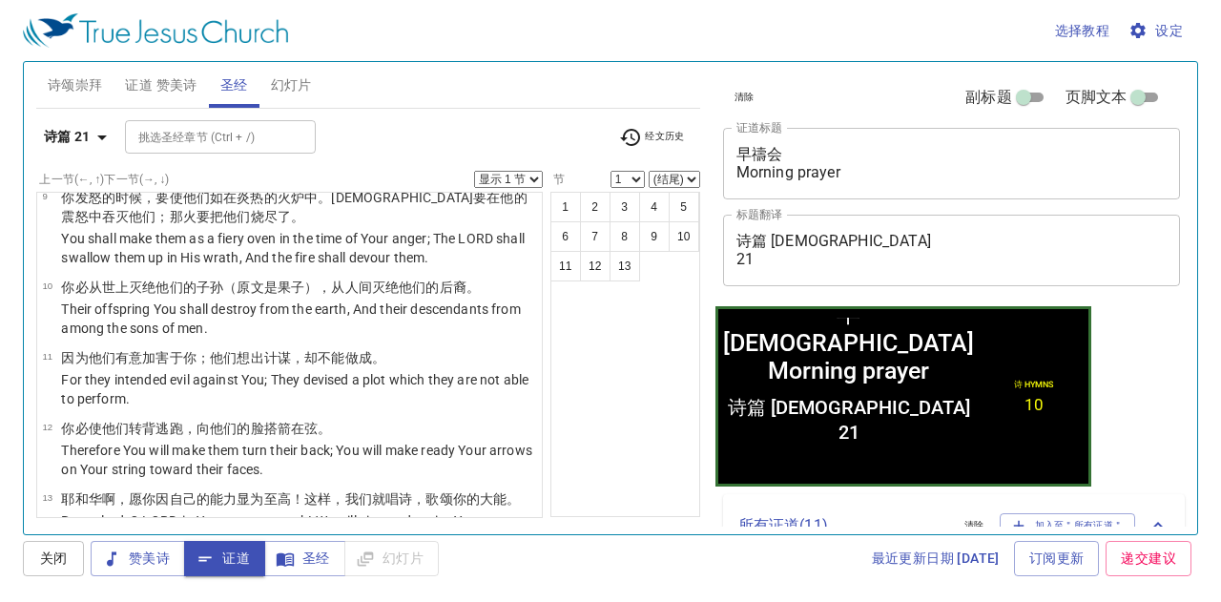
scroll to position [645, 0]
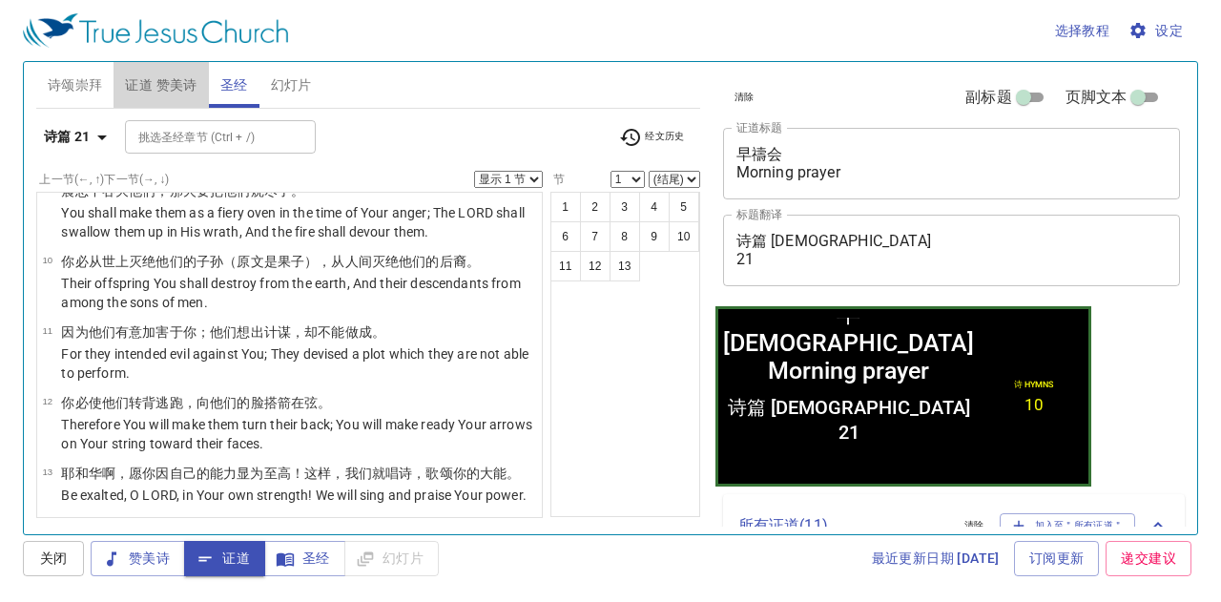
click at [166, 85] on span "证道 赞美诗" at bounding box center [161, 85] width 72 height 24
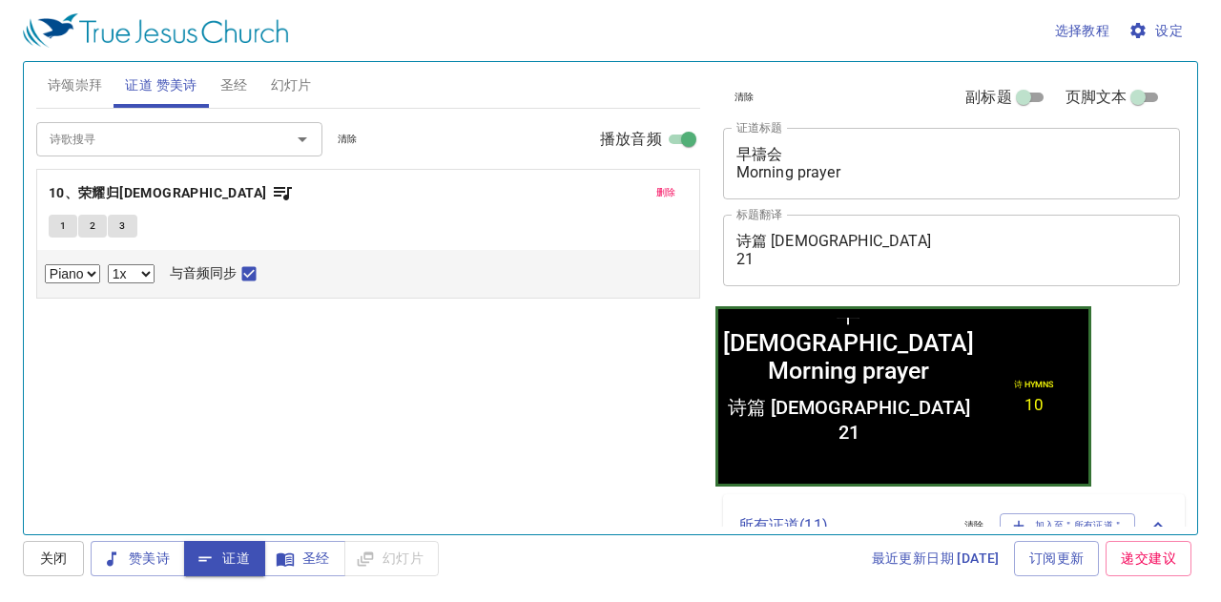
click at [64, 224] on span "1" at bounding box center [63, 226] width 6 height 17
checkbox input "false"
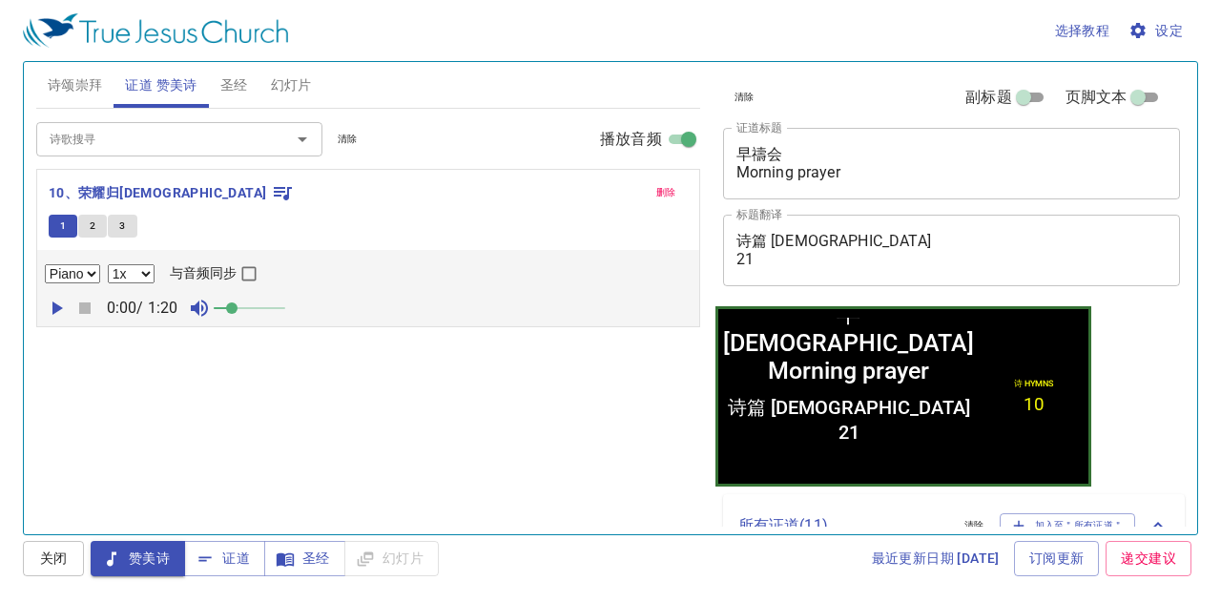
click at [58, 309] on icon "button" at bounding box center [56, 308] width 23 height 23
click at [261, 312] on span at bounding box center [250, 308] width 72 height 27
click at [271, 308] on span at bounding box center [270, 307] width 11 height 11
click at [279, 306] on span at bounding box center [278, 307] width 11 height 11
click at [291, 306] on span at bounding box center [285, 307] width 11 height 11
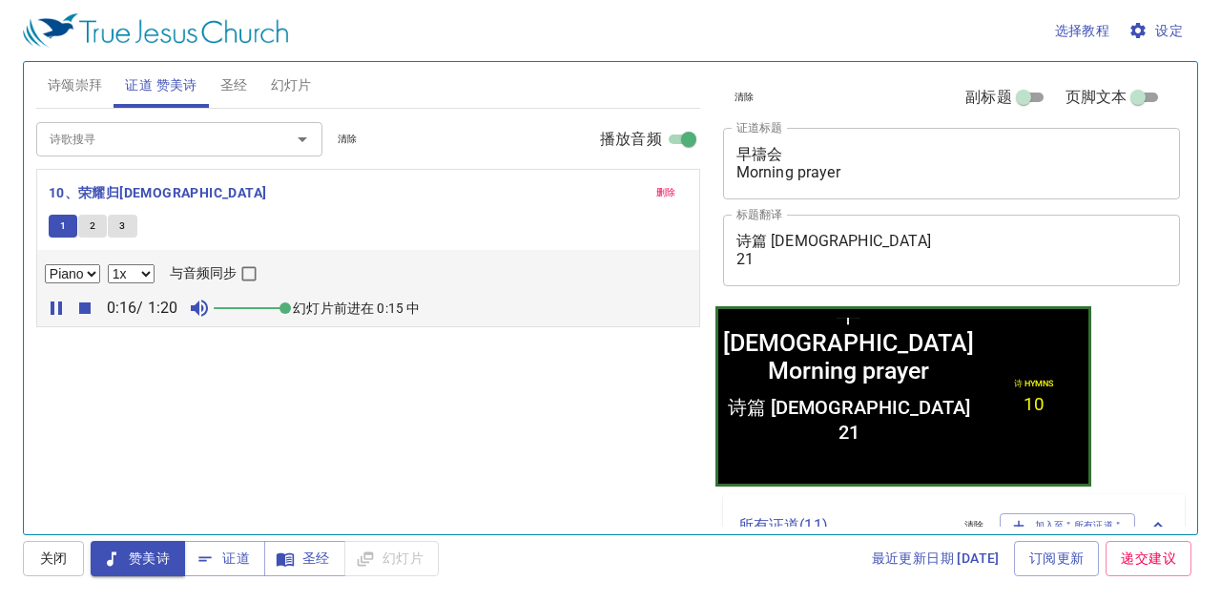
click at [134, 266] on select "0.6x 0.7x 0.8x 0.9x 1x 1.1x 1.2x 1.3x 1.4x 1.5x 1.7x 2x" at bounding box center [131, 273] width 47 height 19
click at [108, 264] on select "0.6x 0.7x 0.8x 0.9x 1x 1.1x 1.2x 1.3x 1.4x 1.5x 1.7x 2x" at bounding box center [131, 273] width 47 height 19
click at [141, 273] on select "0.6x 0.7x 0.8x 0.9x 1x 1.1x 1.2x 1.3x 1.4x 1.5x 1.7x 2x" at bounding box center [131, 273] width 47 height 19
click at [108, 264] on select "0.6x 0.7x 0.8x 0.9x 1x 1.1x 1.2x 1.3x 1.4x 1.5x 1.7x 2x" at bounding box center [131, 273] width 47 height 19
click at [141, 268] on select "0.6x 0.7x 0.8x 0.9x 1x 1.1x 1.2x 1.3x 1.4x 1.5x 1.7x 2x" at bounding box center [131, 273] width 47 height 19
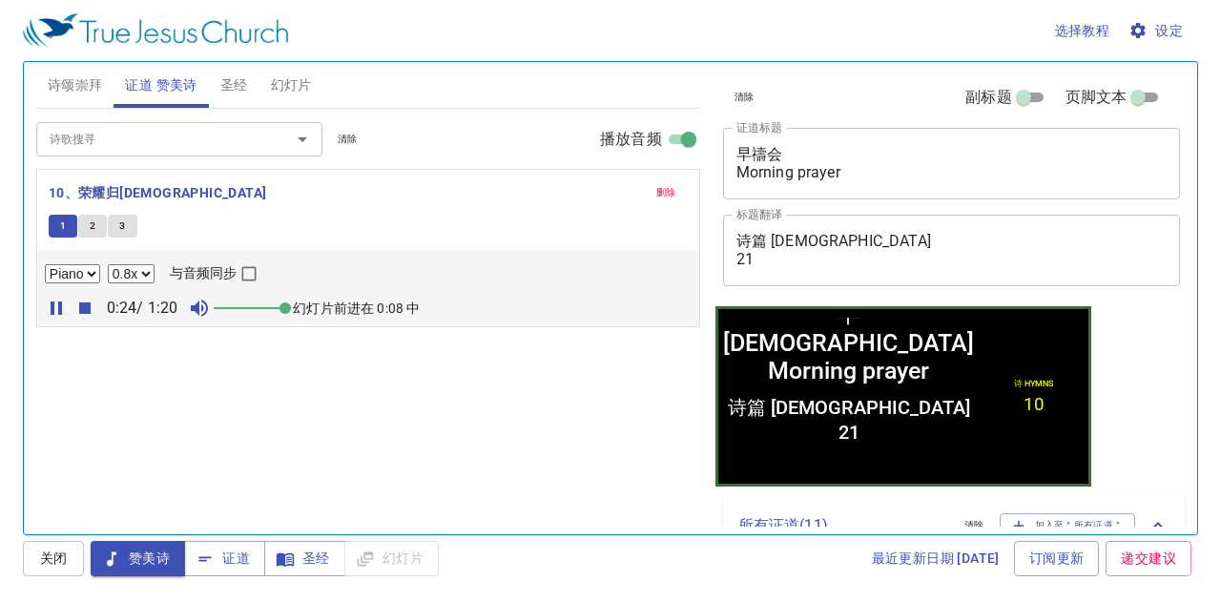
select select "0.9"
click at [108, 264] on select "0.6x 0.7x 0.8x 0.9x 1x 1.1x 1.2x 1.3x 1.4x 1.5x 1.7x 2x" at bounding box center [131, 273] width 47 height 19
click at [92, 314] on icon "button" at bounding box center [84, 308] width 23 height 23
click at [0, 0] on icon "button" at bounding box center [0, 0] width 0 height 0
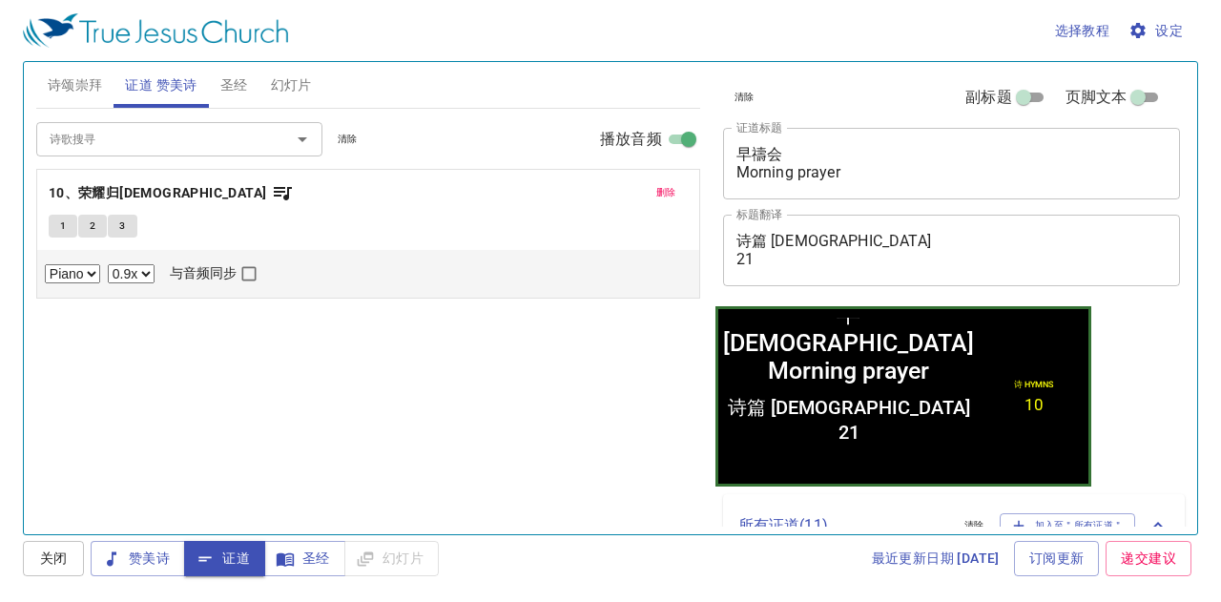
click at [57, 218] on button "1" at bounding box center [63, 226] width 29 height 23
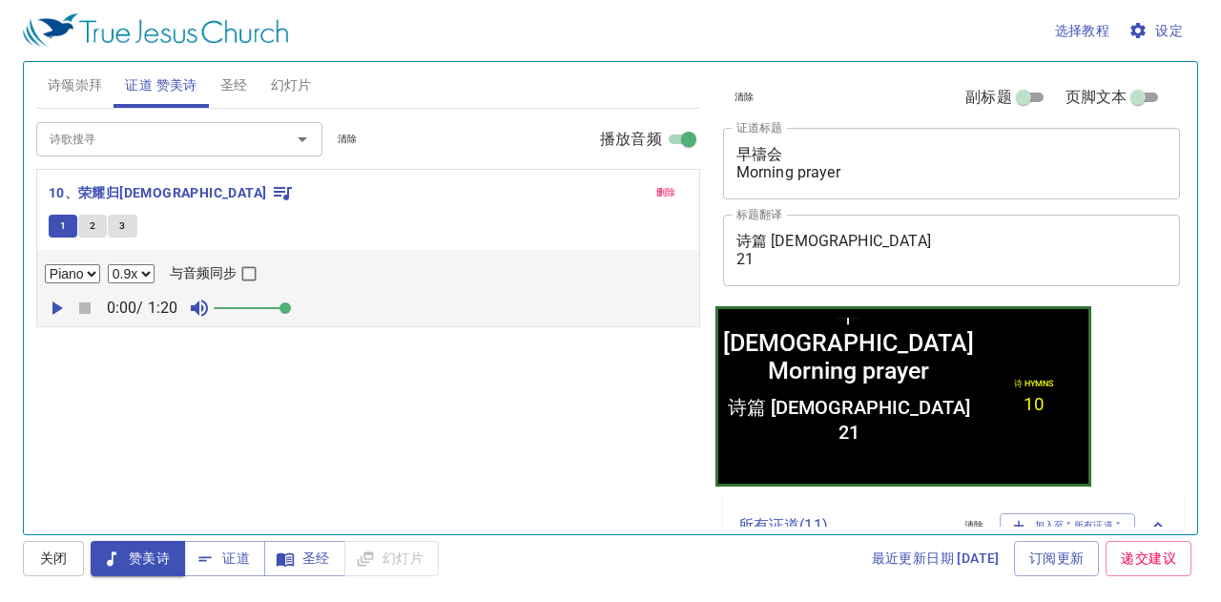
click at [55, 317] on icon "button" at bounding box center [56, 308] width 23 height 23
click at [183, 423] on div "诗歌搜寻 诗歌搜寻 清除 播放音频 删除 10、荣耀归耶稣 1 2 3 Piano 0.6x 0.7x 0.8x 0.9x 1x 1.1x 1.2x 1.3x…" at bounding box center [368, 313] width 664 height 409
click at [91, 220] on span "2" at bounding box center [93, 226] width 6 height 17
click at [121, 228] on span "3" at bounding box center [122, 226] width 6 height 17
click at [0, 0] on span "证道" at bounding box center [0, 0] width 0 height 0
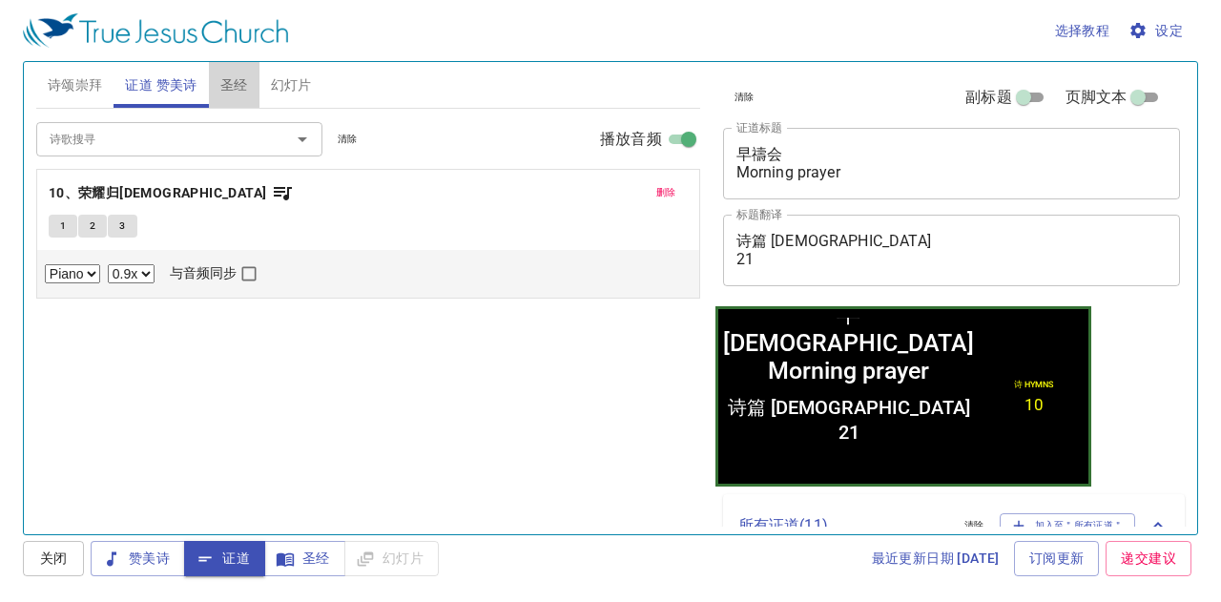
click at [231, 88] on span "圣经" at bounding box center [234, 85] width 28 height 24
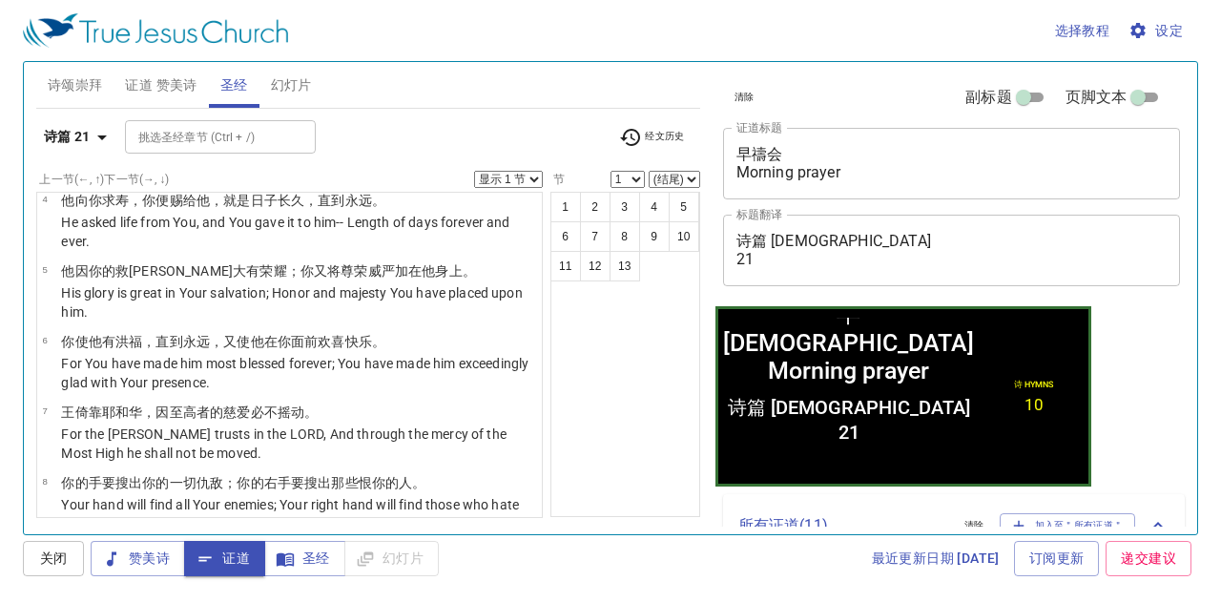
scroll to position [0, 0]
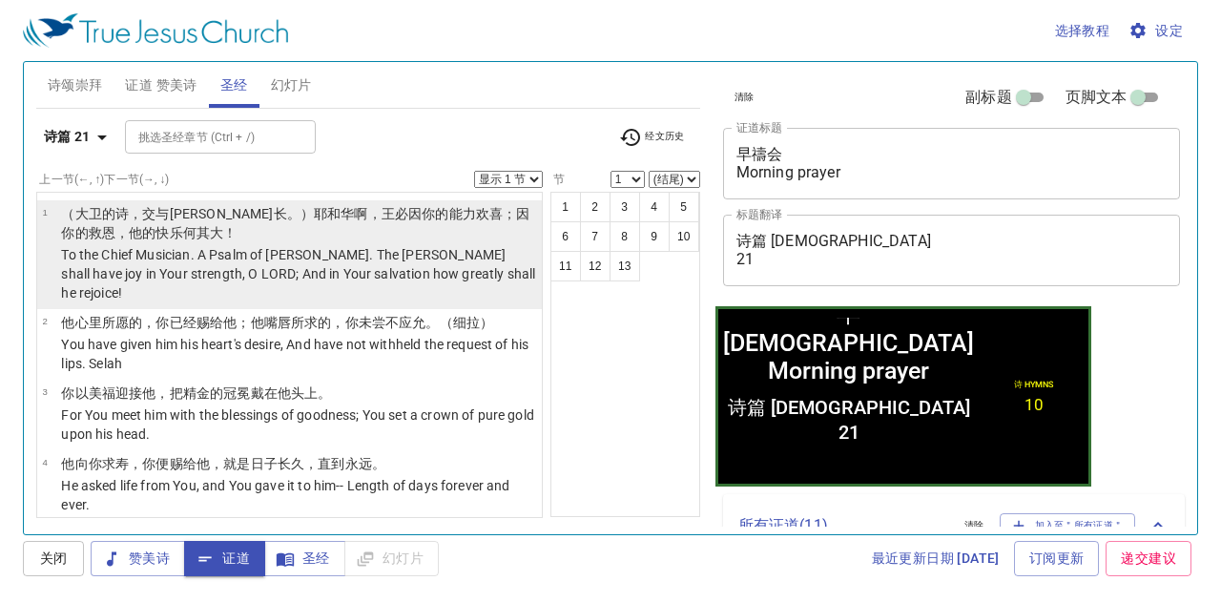
click at [289, 235] on p "（大卫 的诗 ，交与伶长 。）耶和华 啊，王 必因你的能力 欢喜 ；因你的救恩 ，他的快乐 何其大 ！" at bounding box center [298, 223] width 475 height 38
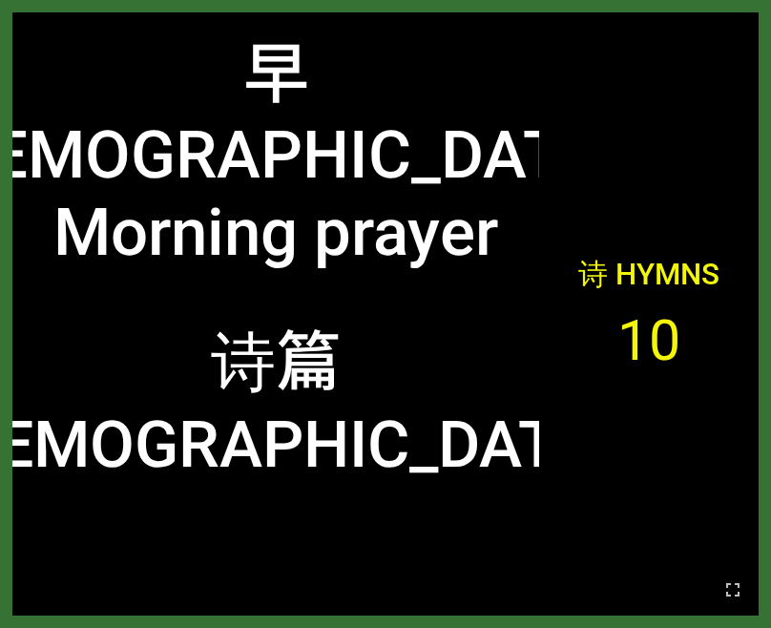
click at [529, 167] on div "早禱会 Morning prayer" at bounding box center [275, 163] width 527 height 241
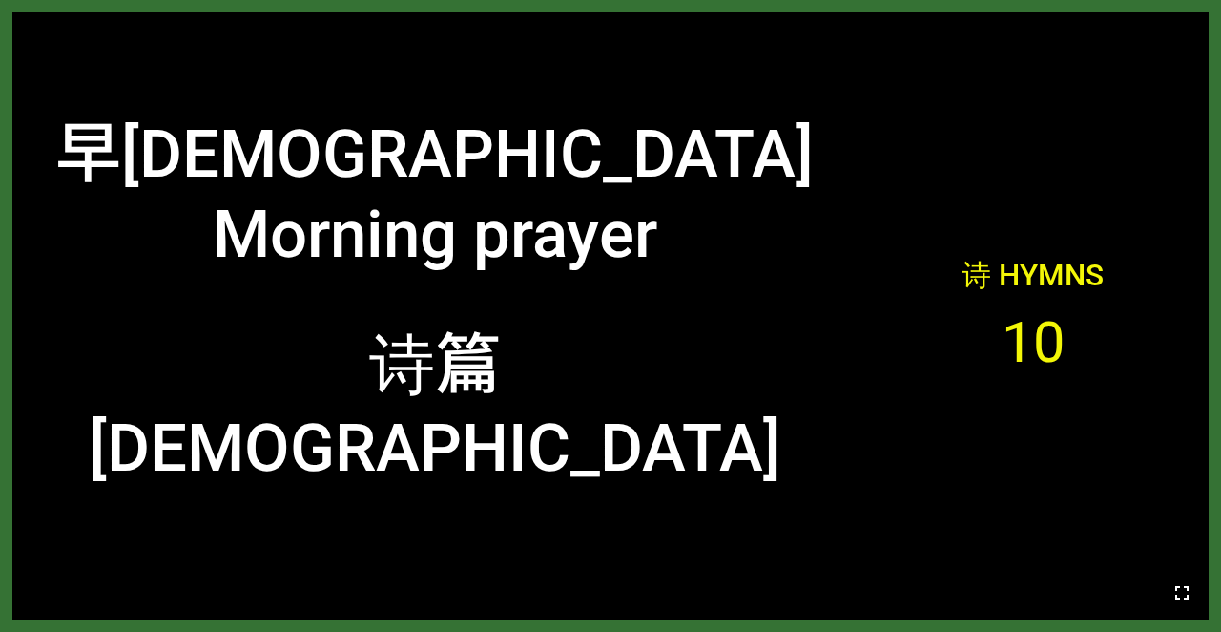
click at [770, 601] on icon "button" at bounding box center [1182, 592] width 23 height 23
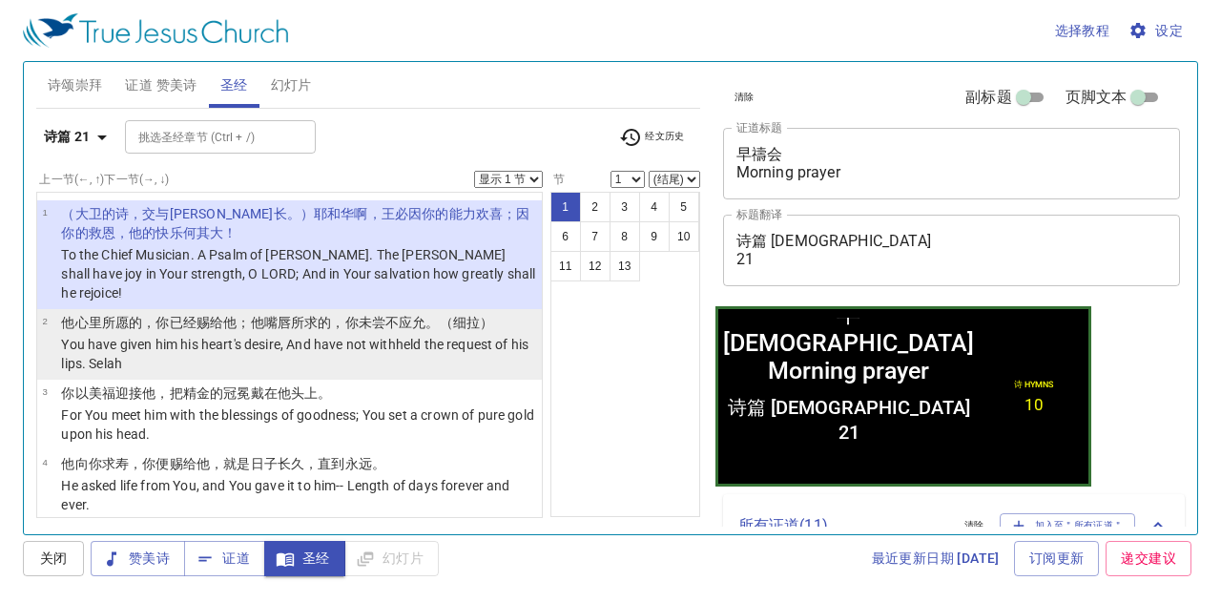
click at [385, 313] on td "他心 里所愿的 ，你已经赐给 他；他嘴唇 所求的 ，你未尝不应允 。（细拉 ）" at bounding box center [298, 324] width 475 height 22
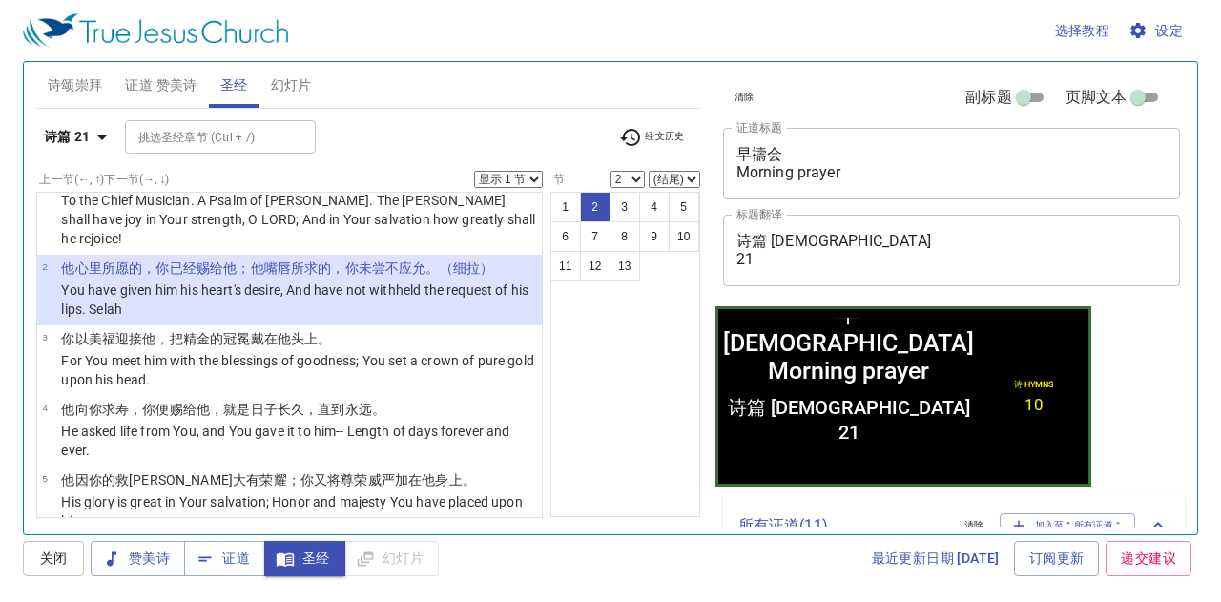
scroll to position [95, 0]
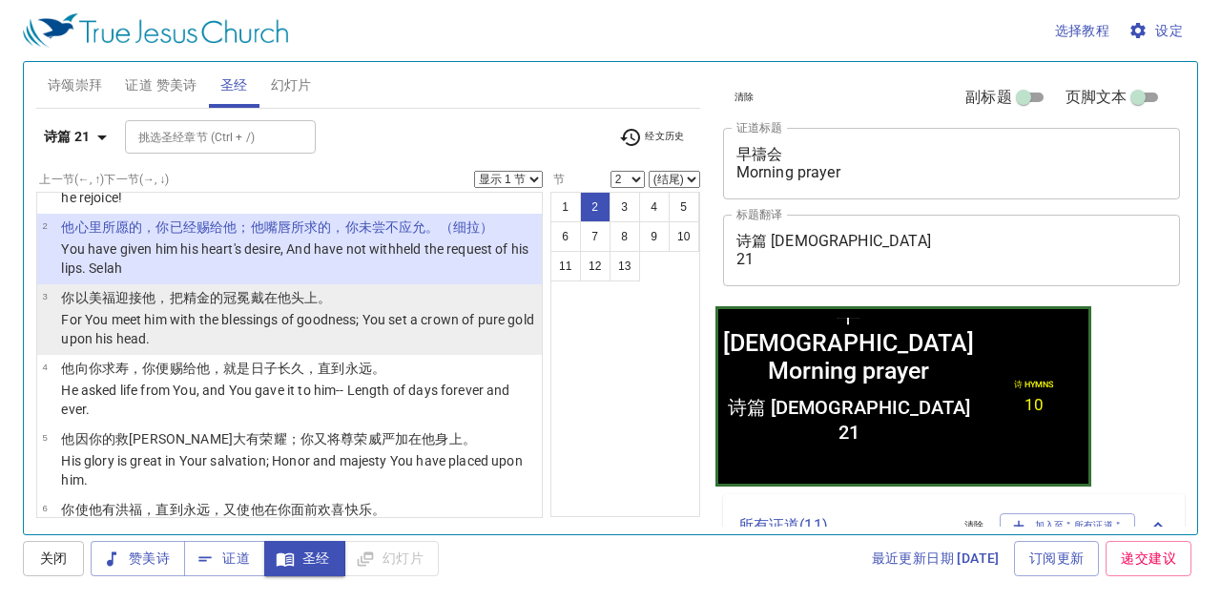
click at [395, 310] on p "For You meet him with the blessings of goodness; You set a crown of pure gold u…" at bounding box center [298, 329] width 475 height 38
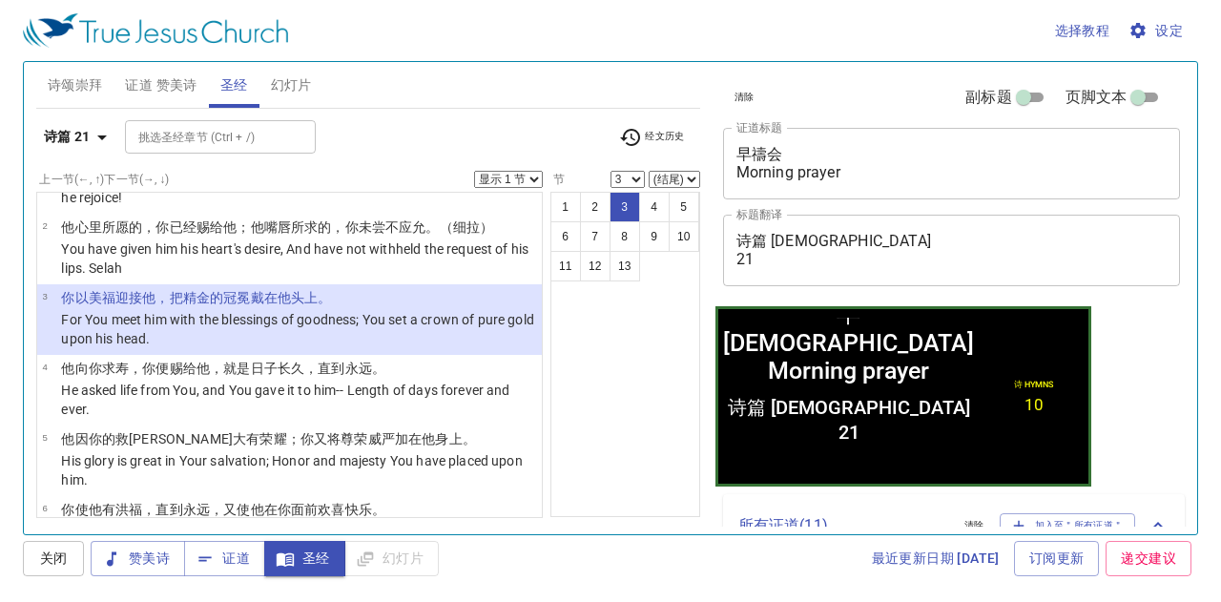
scroll to position [191, 0]
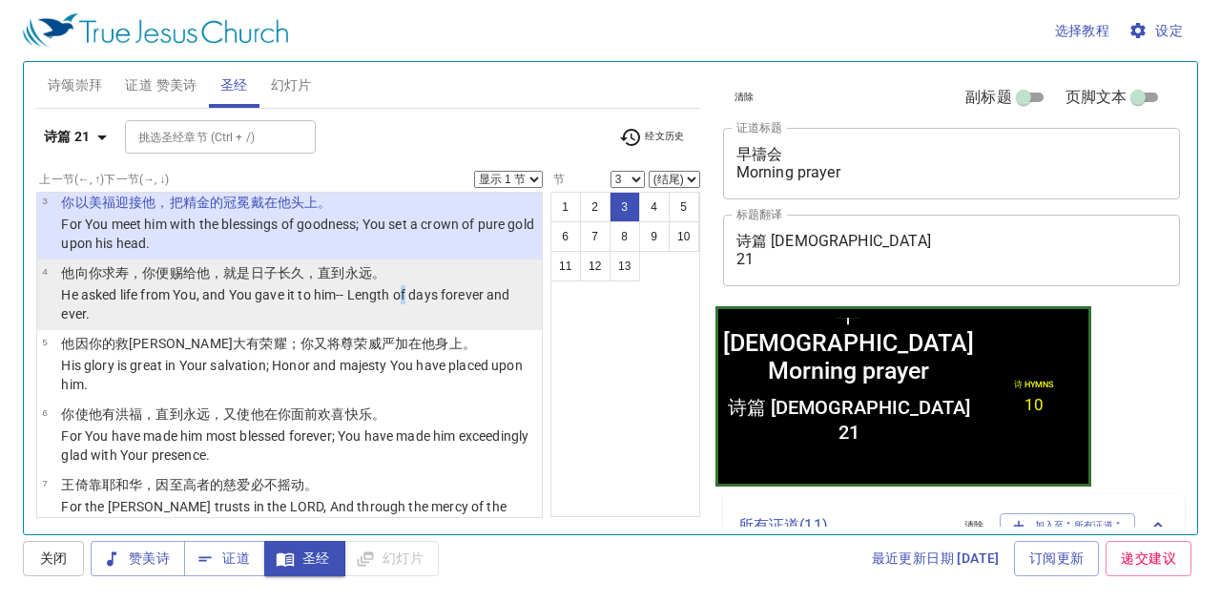
click at [405, 285] on p "He asked life from You, and You gave it to him-- Length of days forever and eve…" at bounding box center [298, 304] width 475 height 38
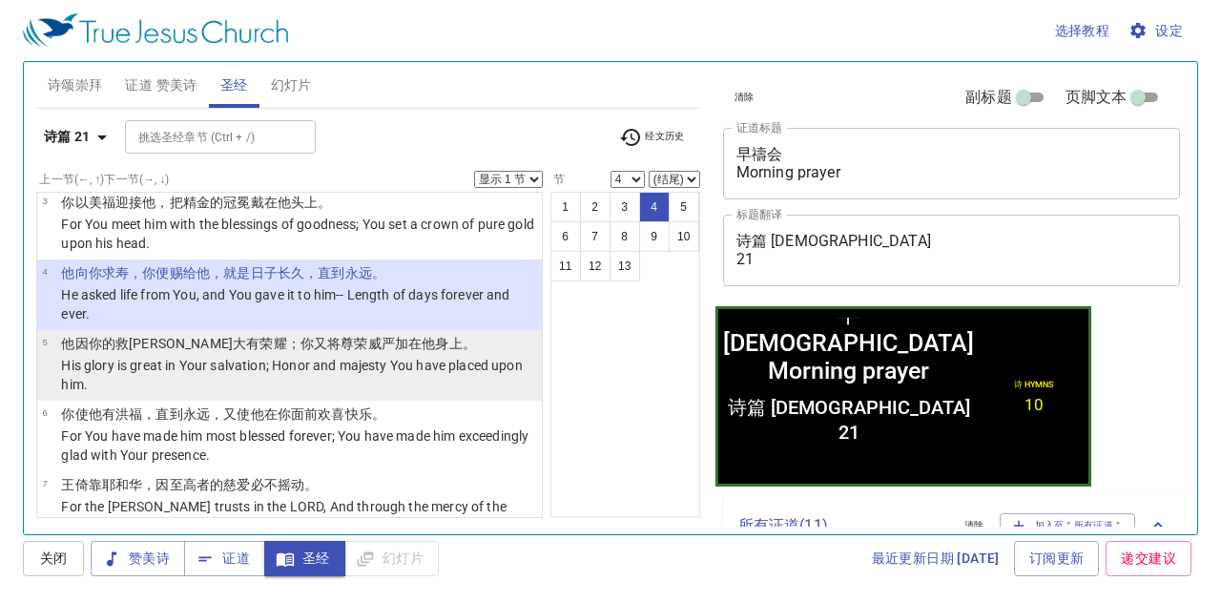
click at [413, 356] on p "His glory is great in Your salvation; Honor and majesty You have placed upon hi…" at bounding box center [298, 375] width 475 height 38
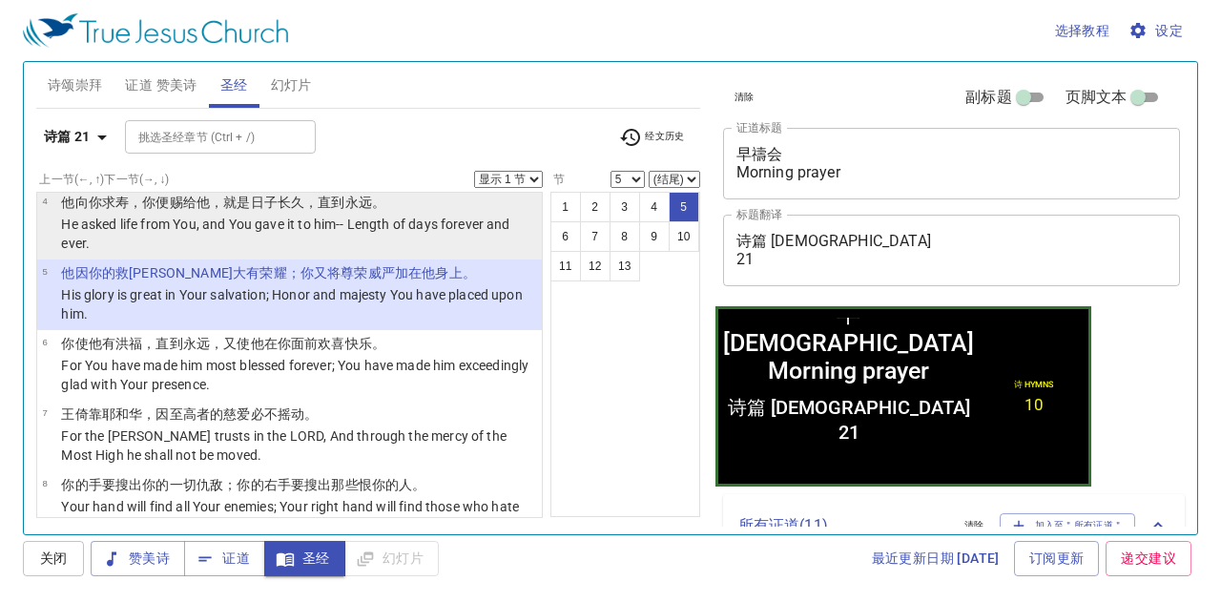
scroll to position [286, 0]
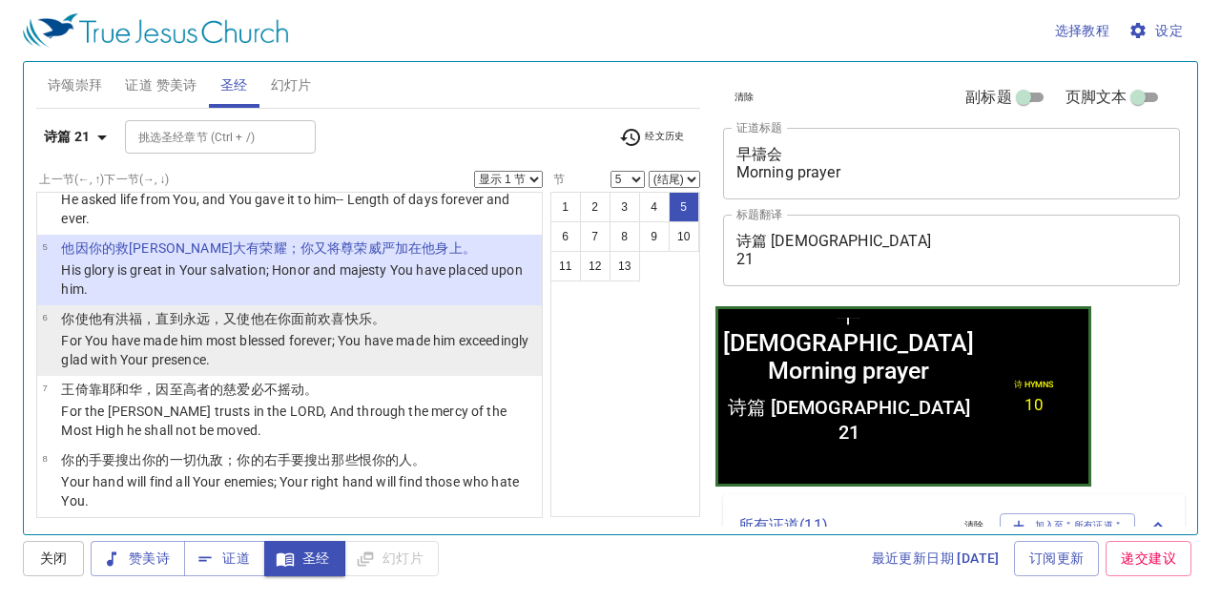
click at [436, 331] on p "For You have made him most blessed forever; You have made him exceedingly glad …" at bounding box center [298, 350] width 475 height 38
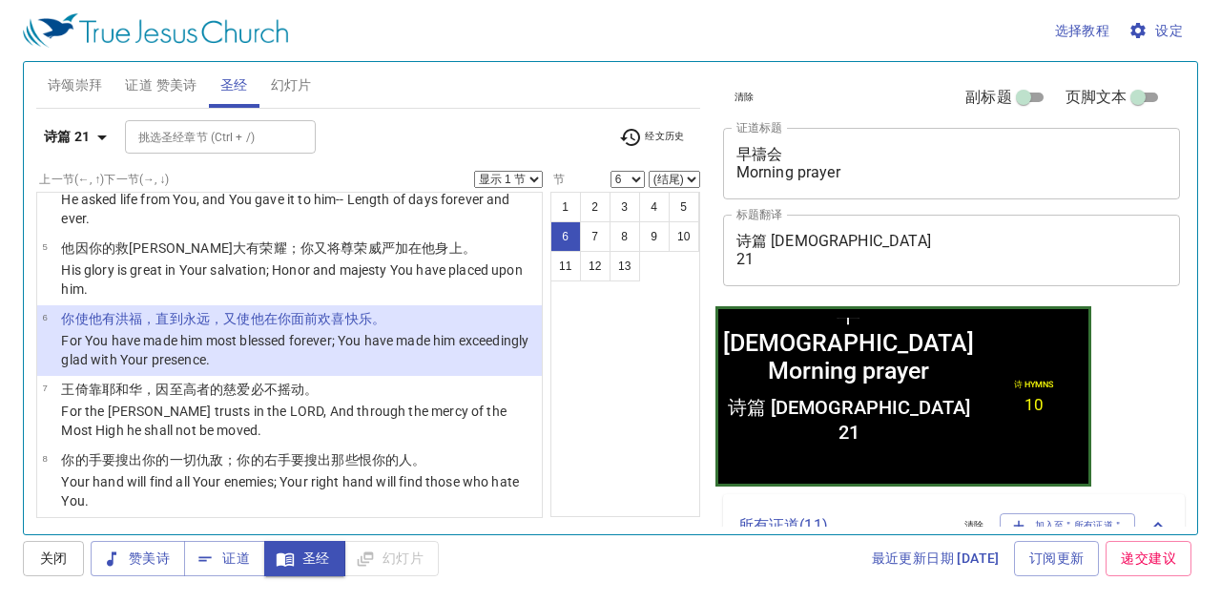
scroll to position [382, 0]
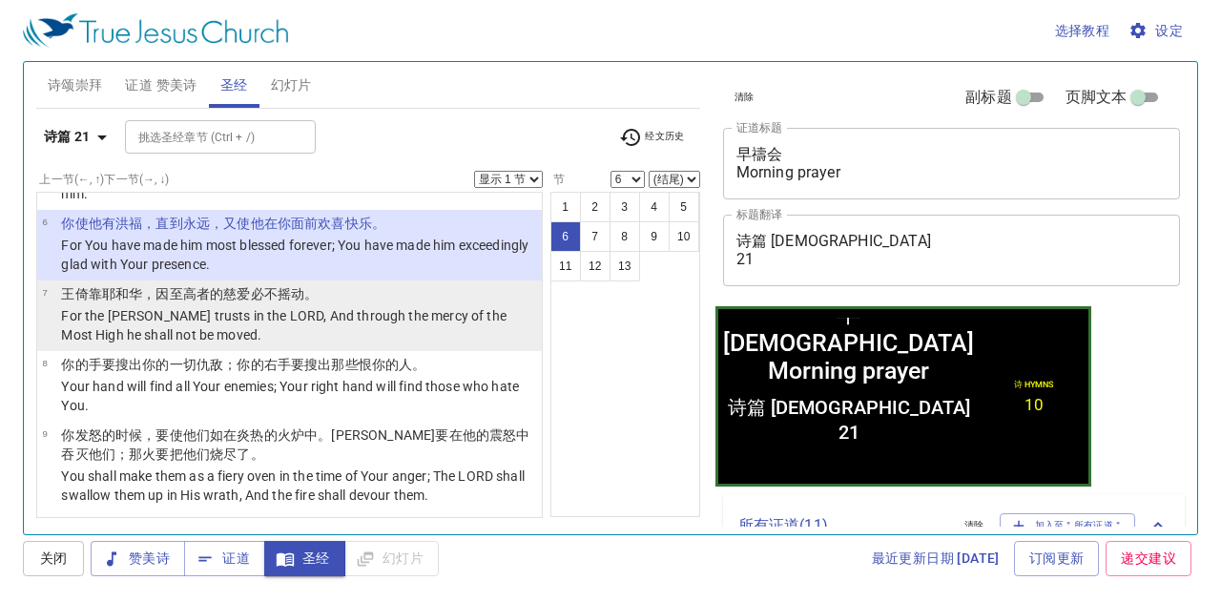
click at [441, 306] on p "For the [PERSON_NAME] trusts in the LORD, And through the mercy of the Most Hig…" at bounding box center [298, 325] width 475 height 38
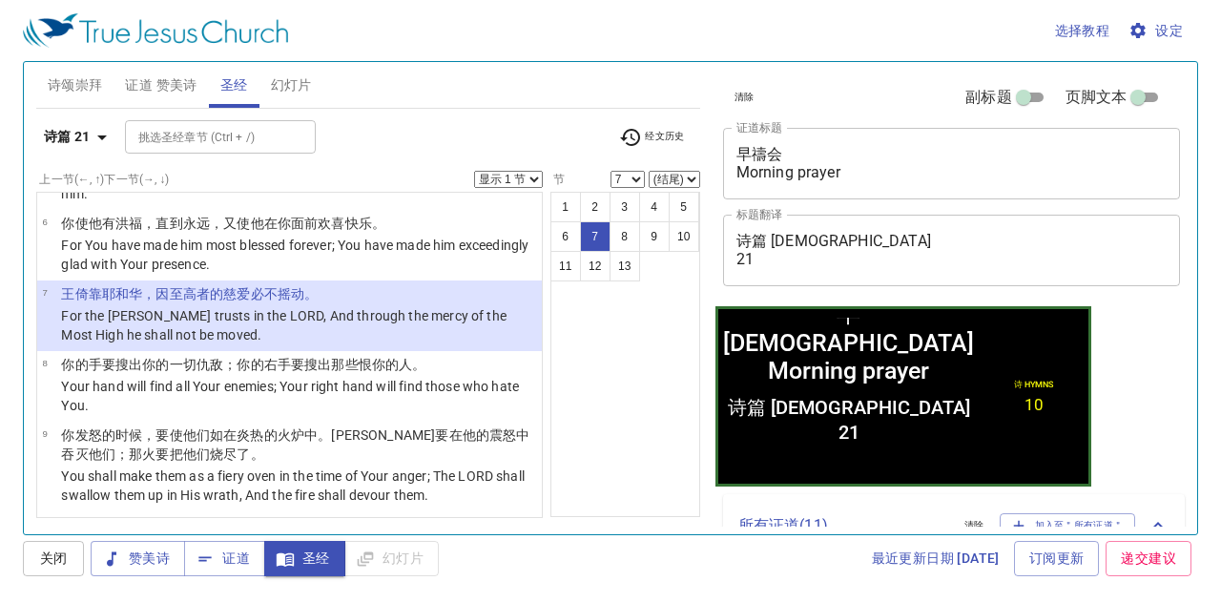
scroll to position [477, 0]
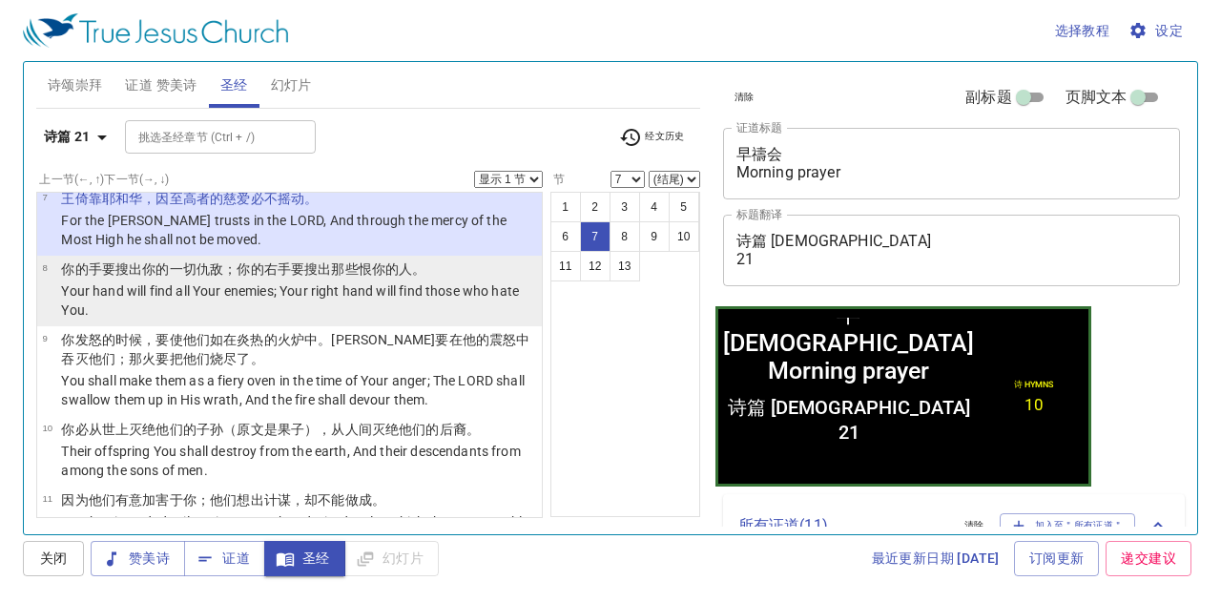
click at [436, 281] on p "Your hand will find all Your enemies; Your right hand will find those who hate …" at bounding box center [298, 300] width 475 height 38
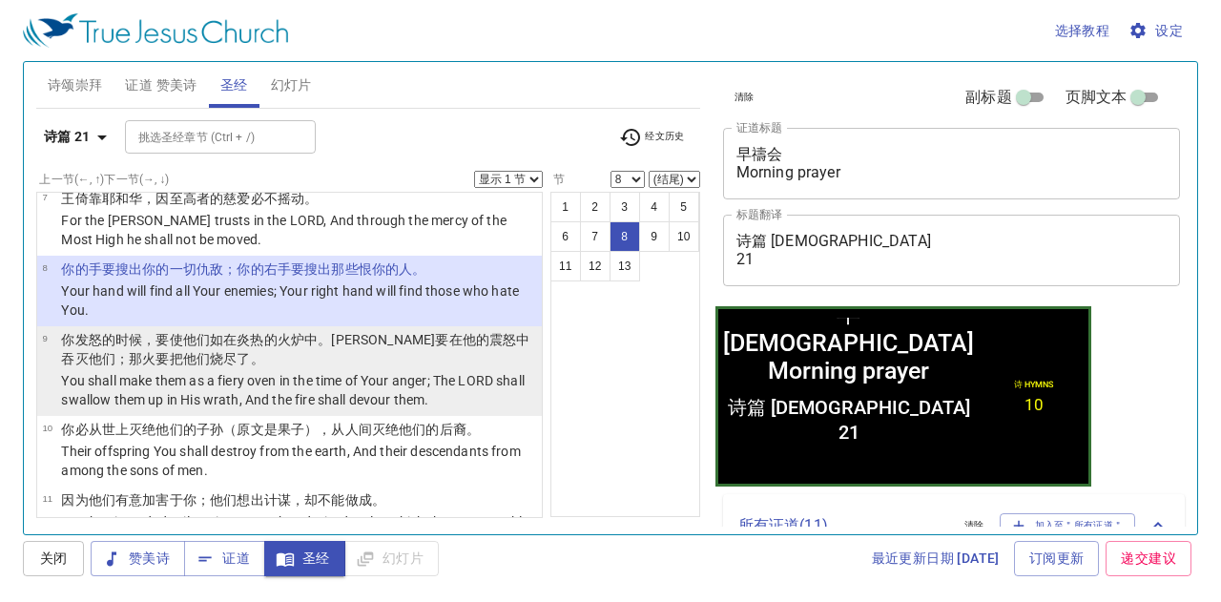
click at [427, 335] on p "你发怒 的时候 ，要使 他们如在炎热 的火炉 中。耶和华 要在他的震怒 中吞灭 他们；那火 要把他们烧尽了 。" at bounding box center [298, 349] width 475 height 38
select select "9"
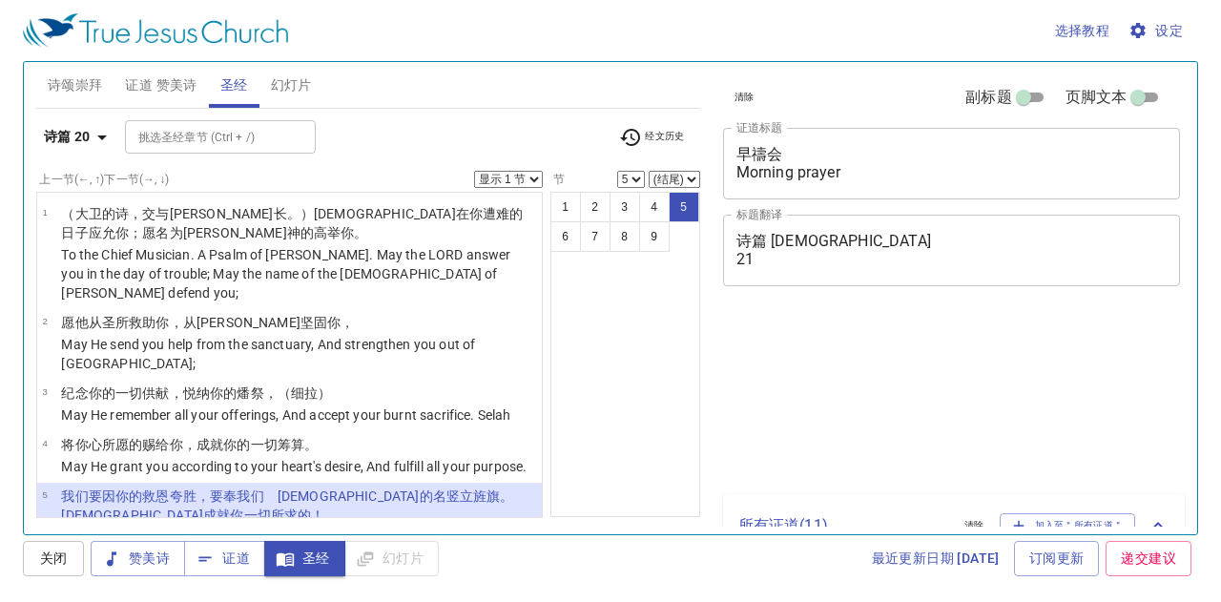
select select "5"
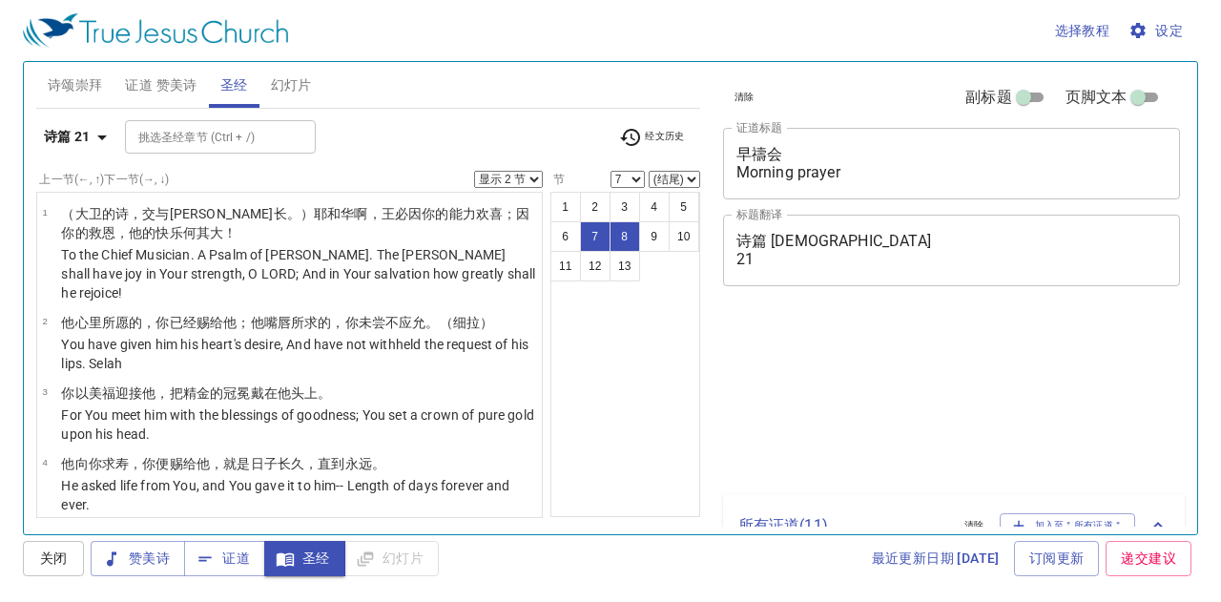
select select "2"
select select "8"
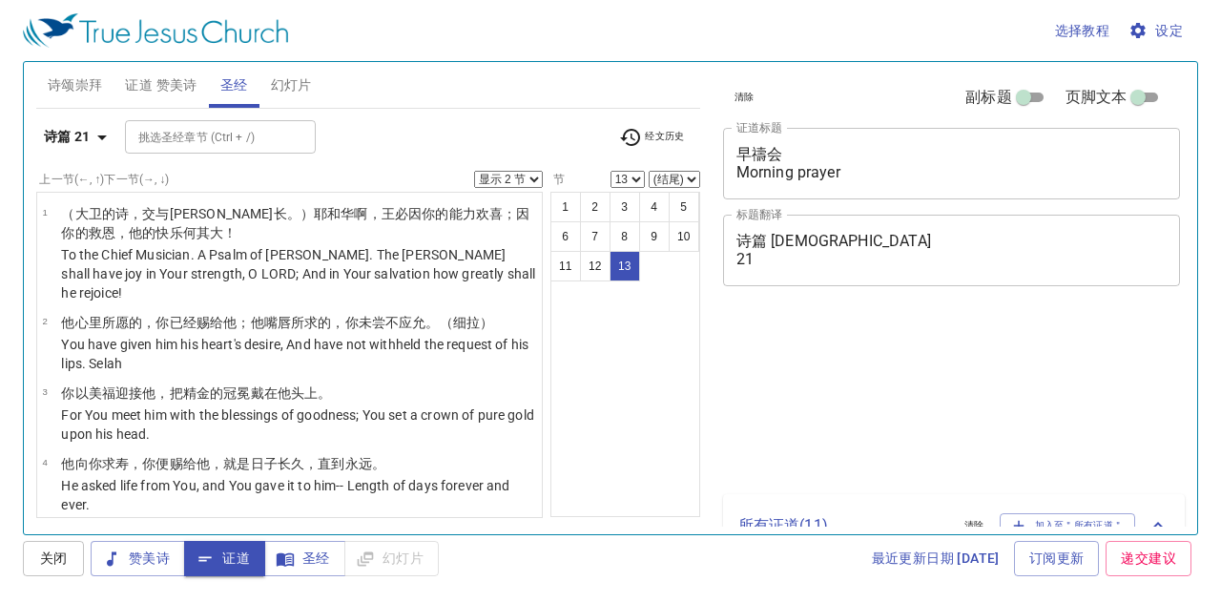
select select "2"
select select "13"
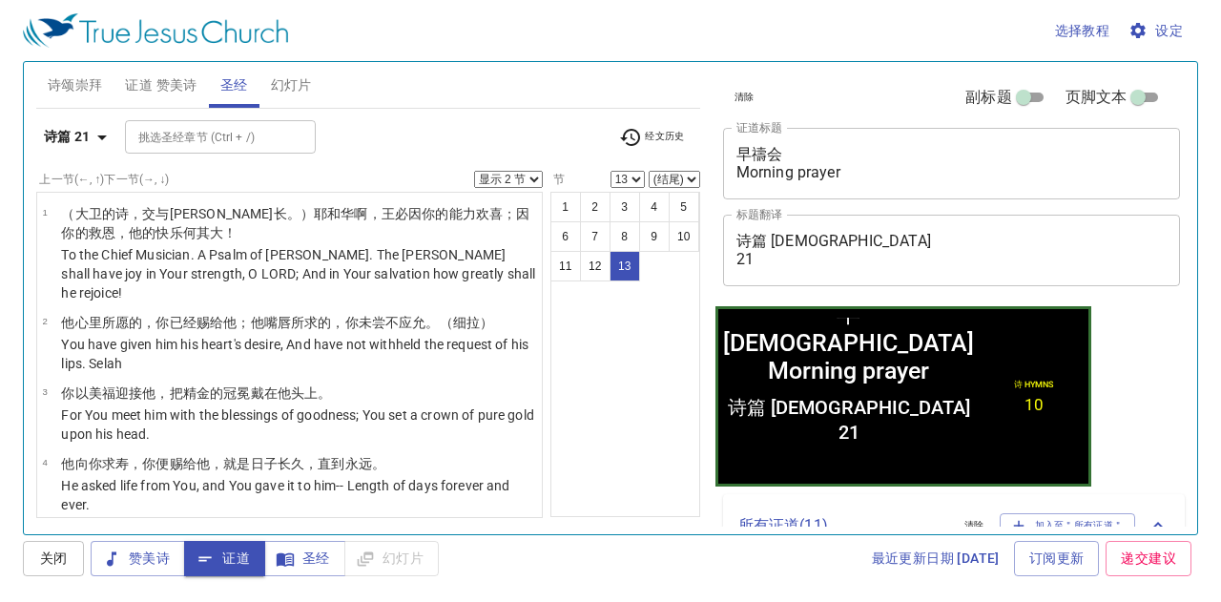
scroll to position [645, 0]
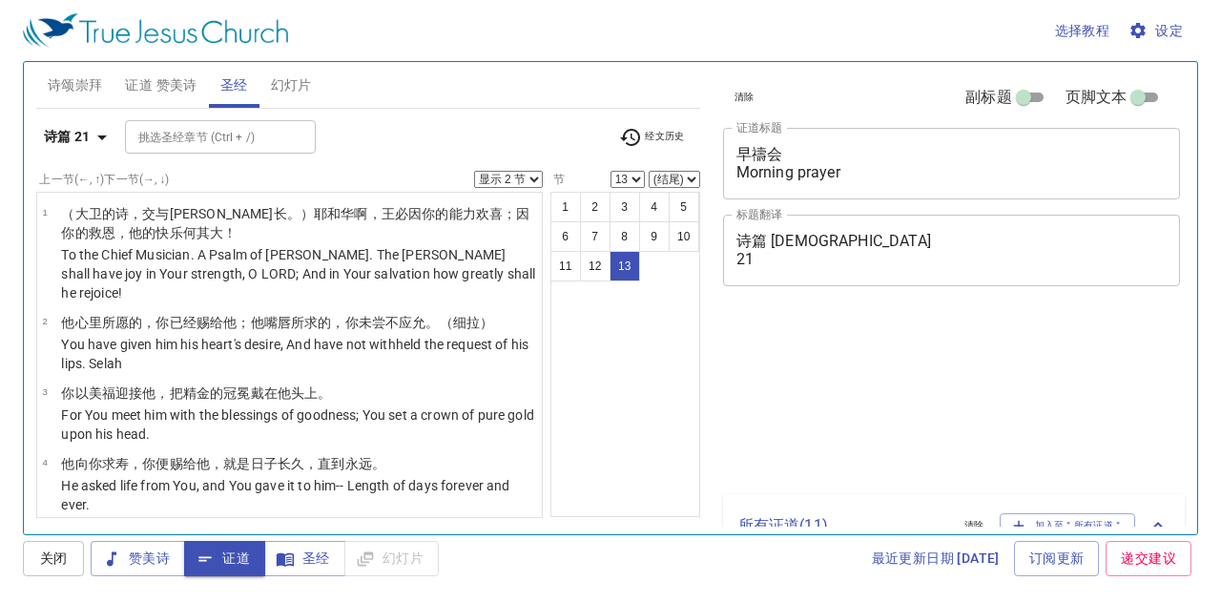
select select "2"
select select "13"
select select "2"
select select "13"
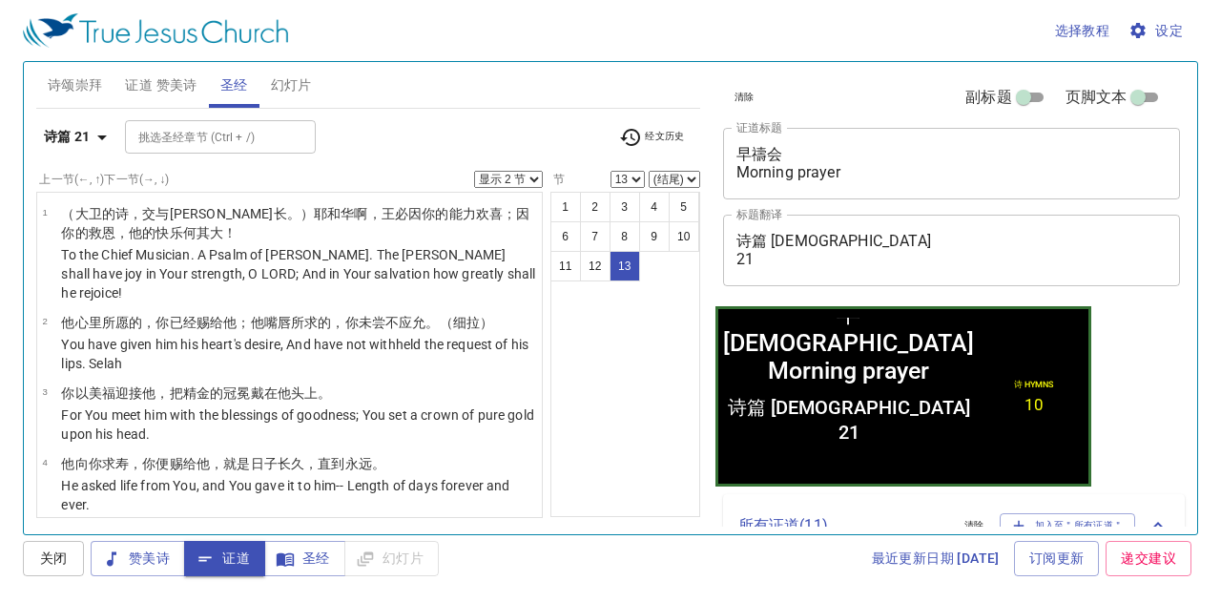
scroll to position [645, 0]
